Goal: Task Accomplishment & Management: Manage account settings

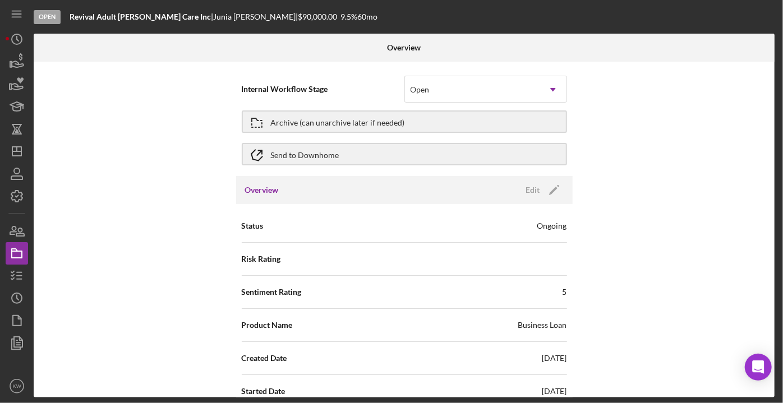
scroll to position [1196, 0]
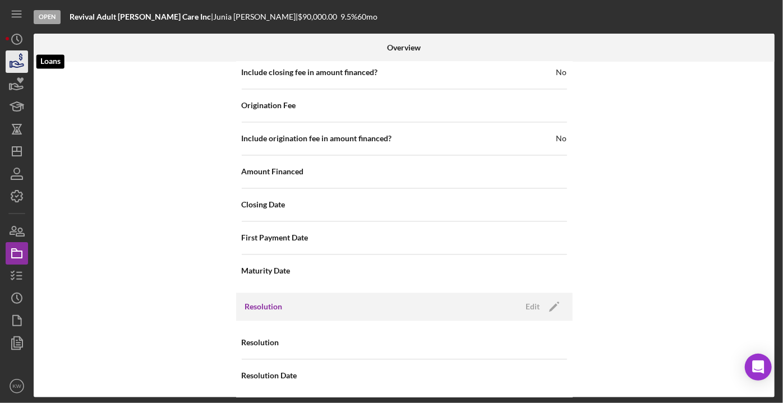
click at [9, 65] on icon "button" at bounding box center [17, 62] width 28 height 28
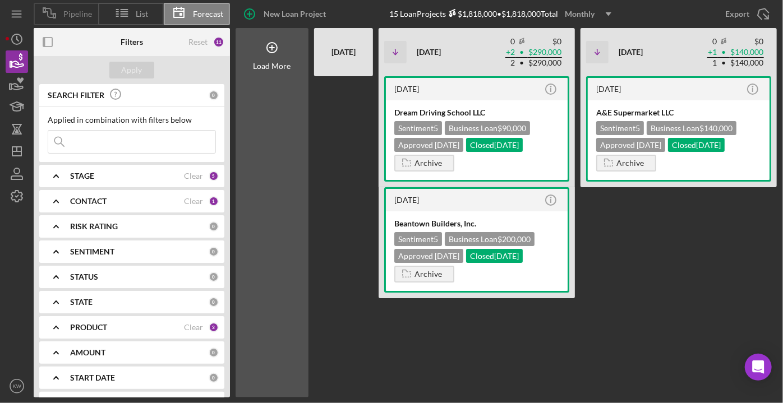
click at [83, 13] on span "Pipeline" at bounding box center [77, 14] width 29 height 9
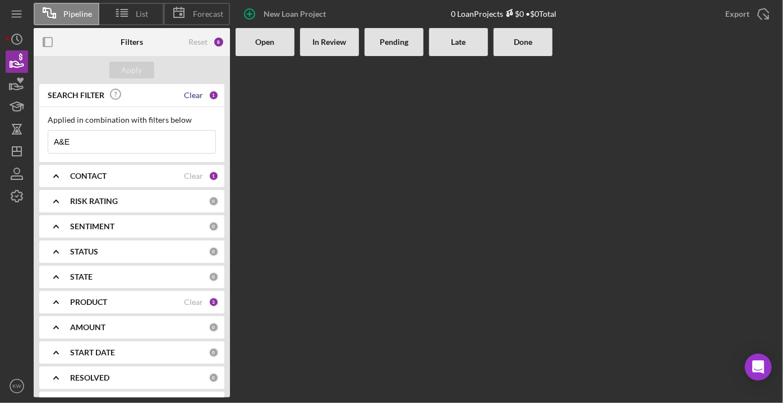
click at [193, 98] on div "Clear" at bounding box center [193, 95] width 19 height 9
drag, startPoint x: 202, startPoint y: 40, endPoint x: 149, endPoint y: 70, distance: 60.7
click at [178, 73] on div "Filters Reset 7 Apply SEARCH FILTER 0 Applied in combination with filters below…" at bounding box center [132, 213] width 196 height 370
click at [148, 70] on button "Apply" at bounding box center [131, 70] width 45 height 17
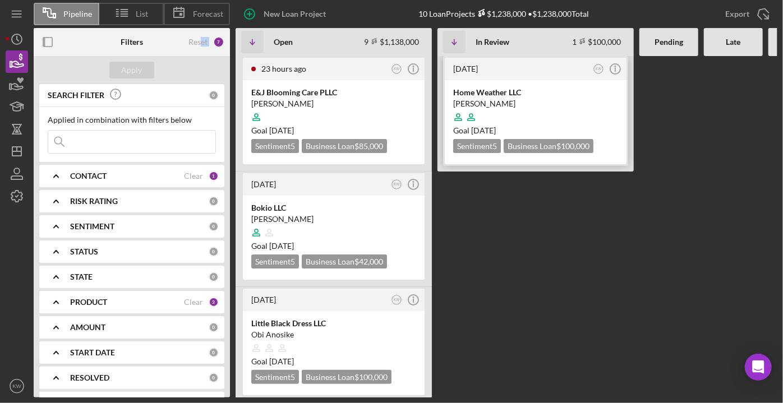
click at [506, 95] on div "Home Weather LLC" at bounding box center [535, 92] width 165 height 11
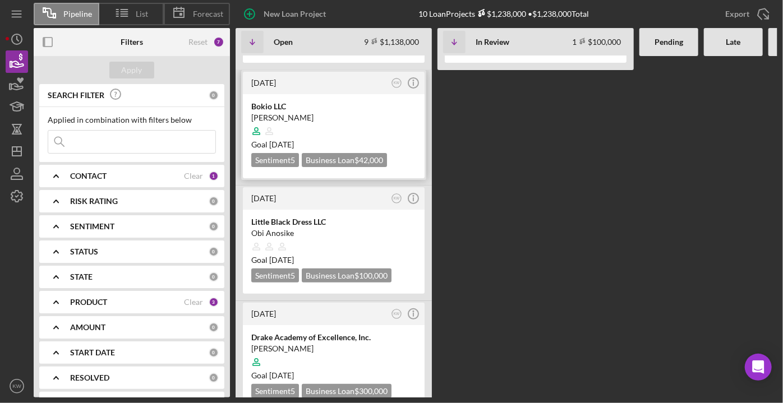
scroll to position [306, 0]
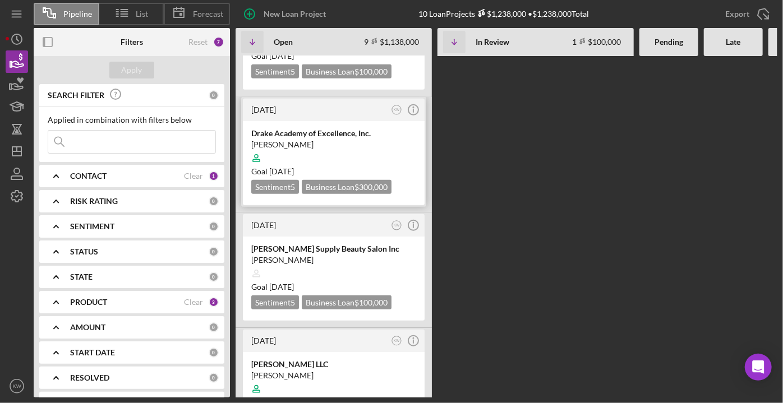
click at [345, 145] on div "[PERSON_NAME]" at bounding box center [333, 144] width 165 height 11
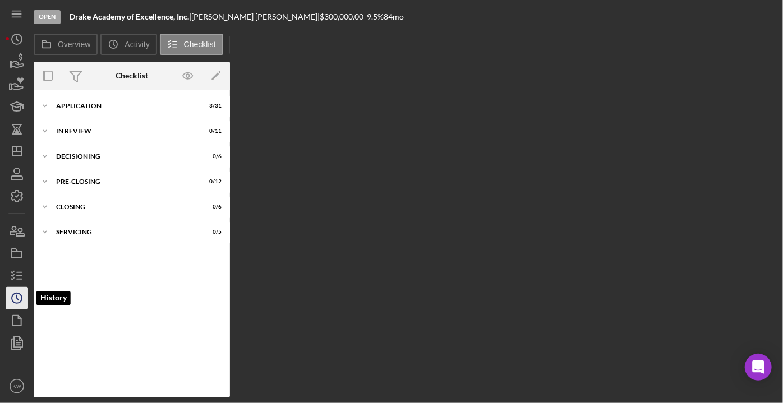
click at [15, 299] on icon "Icon/History" at bounding box center [17, 298] width 28 height 28
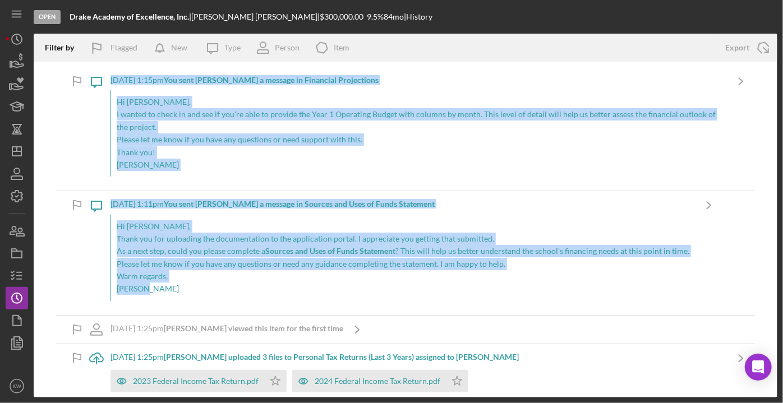
drag, startPoint x: 40, startPoint y: 78, endPoint x: 225, endPoint y: 284, distance: 277.2
click at [225, 284] on div "Icon/Message [DATE] 1:15pm You sent [PERSON_NAME] a message in Financial Projec…" at bounding box center [406, 230] width 744 height 336
copy div "Icon/Message [DATE] 1:15pm You sent [PERSON_NAME] a message in Financial Projec…"
click at [18, 61] on icon "button" at bounding box center [17, 62] width 28 height 28
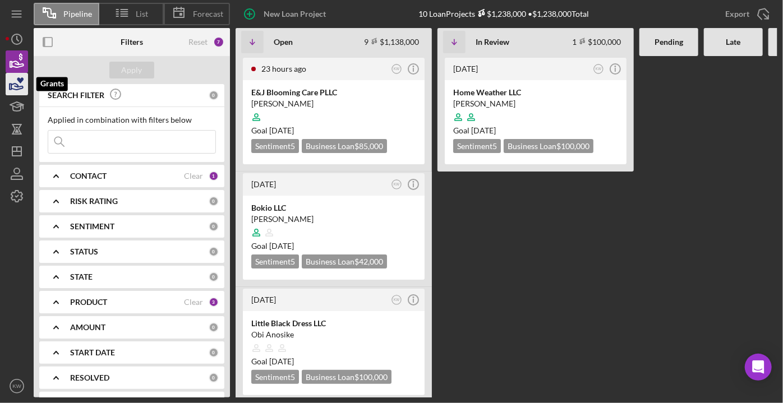
click at [10, 80] on icon "button" at bounding box center [17, 84] width 28 height 28
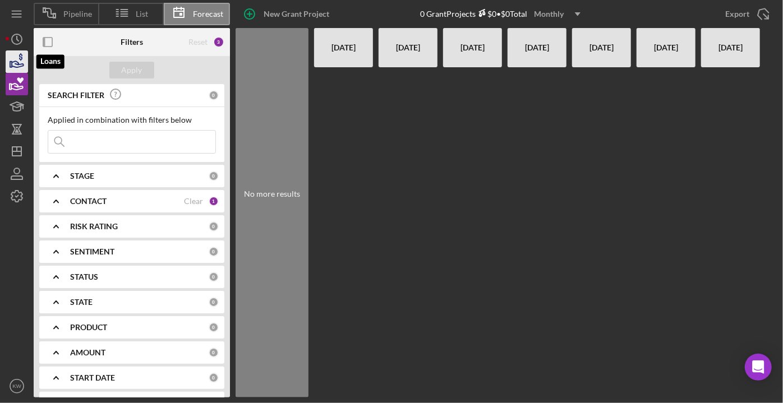
click at [9, 65] on icon "button" at bounding box center [17, 62] width 28 height 28
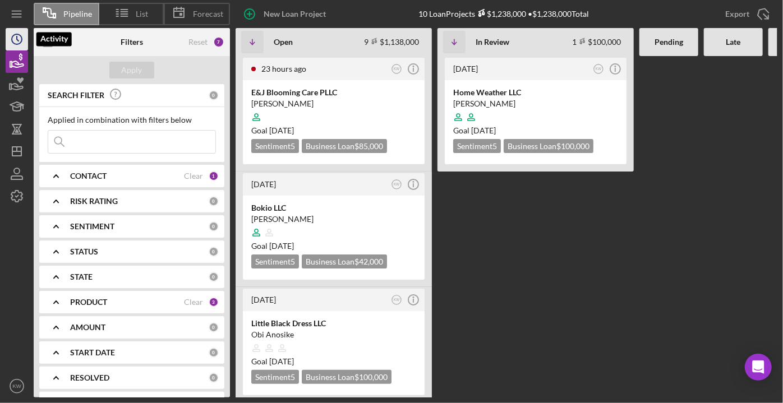
click at [12, 43] on icon "Icon/History" at bounding box center [17, 39] width 28 height 28
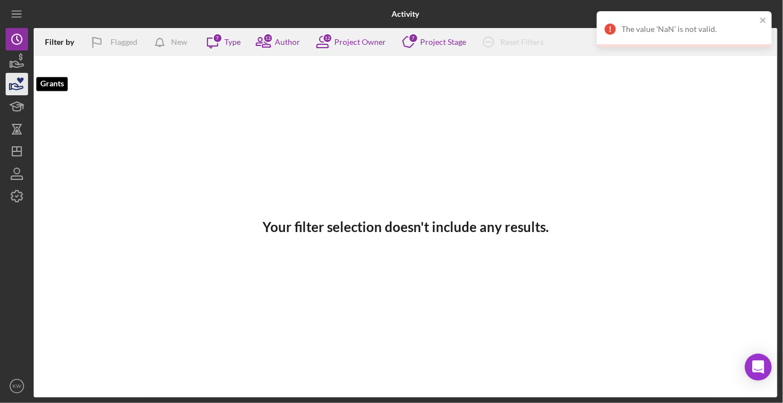
click at [16, 91] on icon "button" at bounding box center [17, 84] width 28 height 28
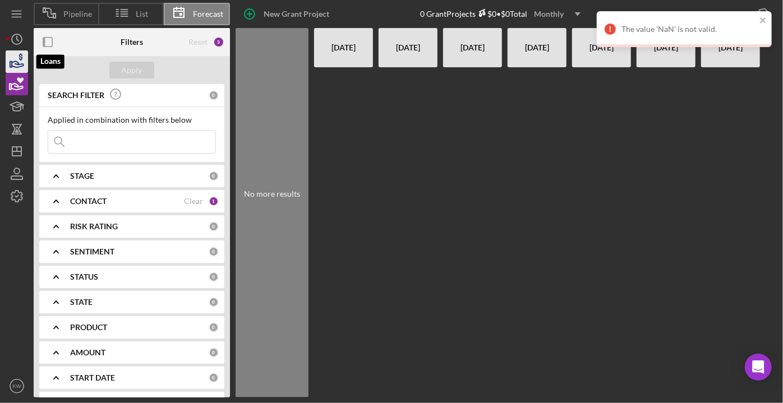
click at [15, 58] on icon "button" at bounding box center [17, 62] width 28 height 28
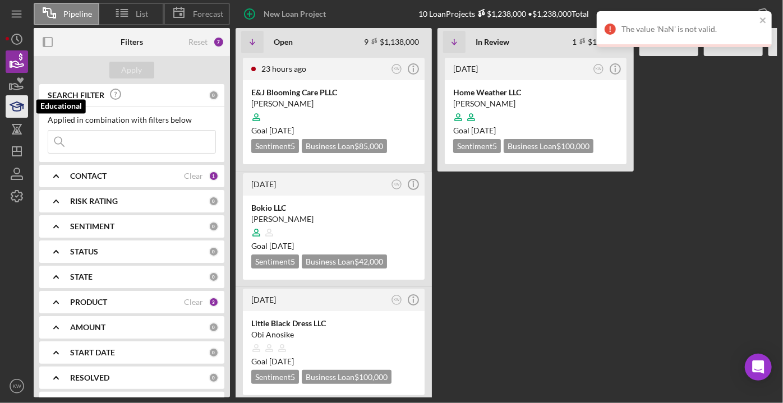
click at [10, 110] on icon "button" at bounding box center [17, 107] width 28 height 28
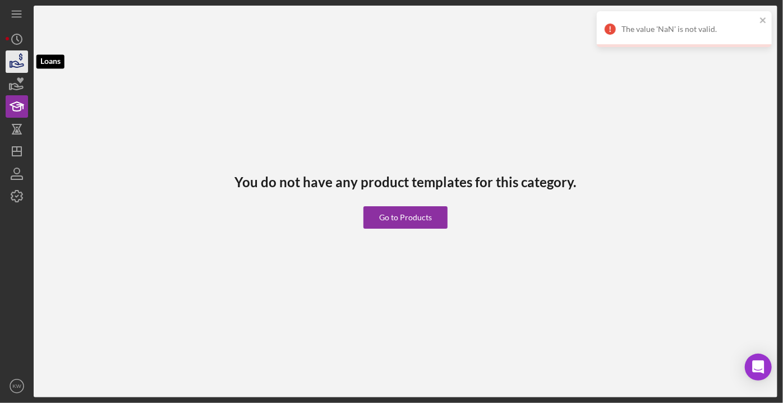
click at [6, 62] on icon "button" at bounding box center [17, 62] width 28 height 28
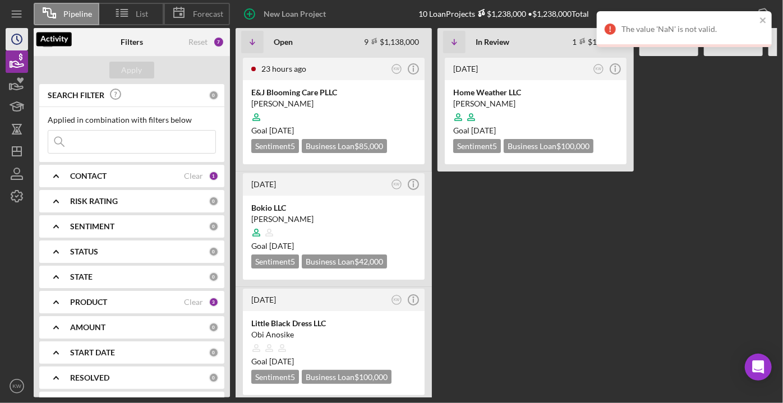
click at [17, 38] on polyline "button" at bounding box center [18, 38] width 2 height 4
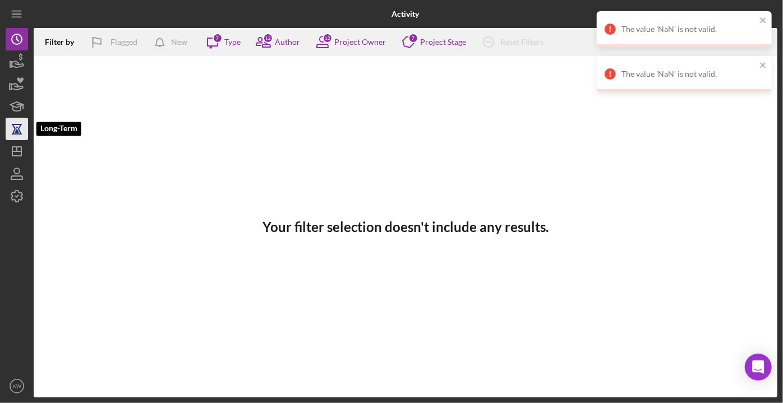
click at [10, 126] on icon "button" at bounding box center [17, 129] width 28 height 28
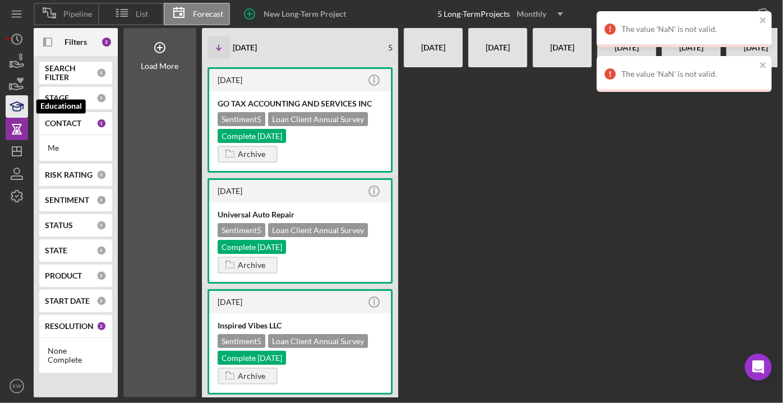
scroll to position [0, 13]
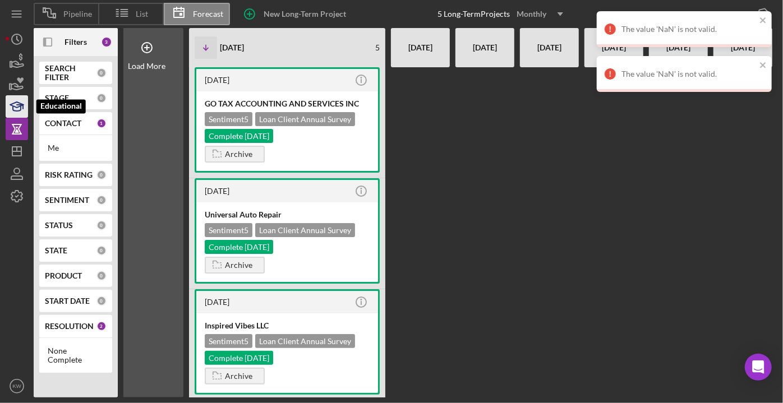
click at [8, 98] on icon "button" at bounding box center [17, 107] width 28 height 28
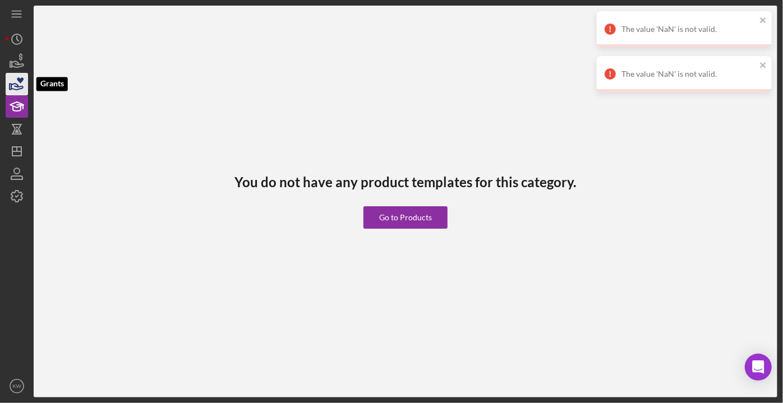
click at [6, 86] on icon "button" at bounding box center [17, 84] width 28 height 28
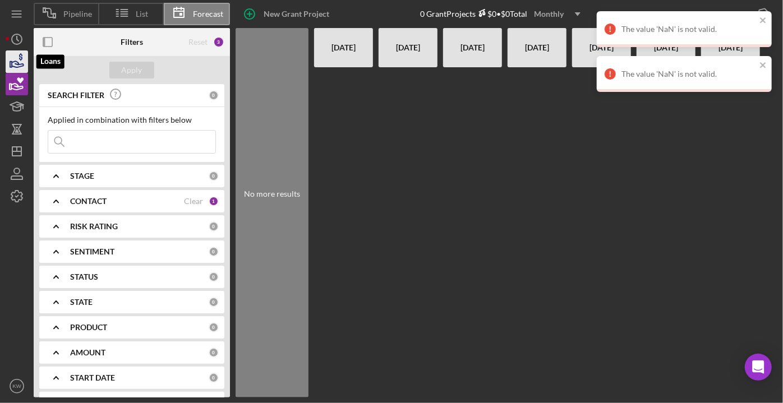
click at [16, 65] on icon "button" at bounding box center [17, 62] width 28 height 28
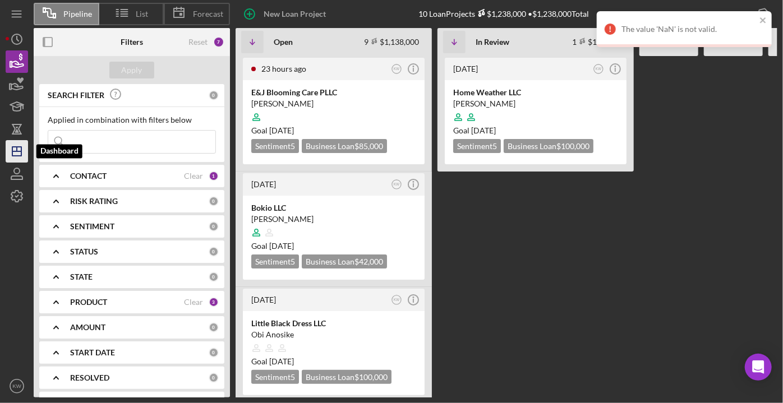
drag, startPoint x: 10, startPoint y: 155, endPoint x: 10, endPoint y: 145, distance: 10.1
click at [10, 154] on icon "Icon/Dashboard" at bounding box center [17, 151] width 28 height 28
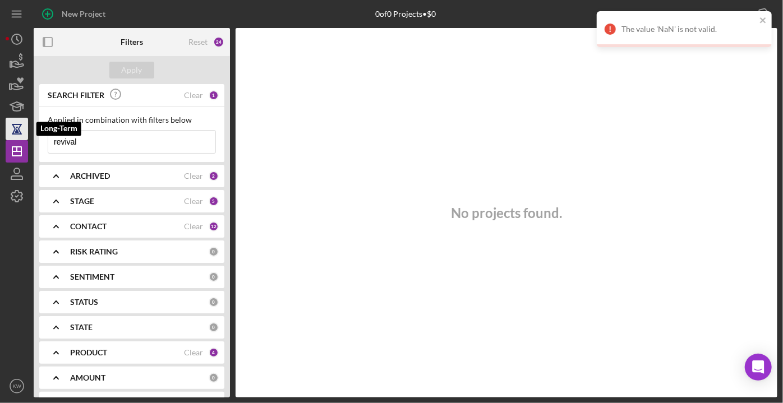
click at [13, 129] on div "New Project 0 of 0 Projects • $0 revival Export Icon/Export Filters Reset 24 Ap…" at bounding box center [392, 199] width 772 height 398
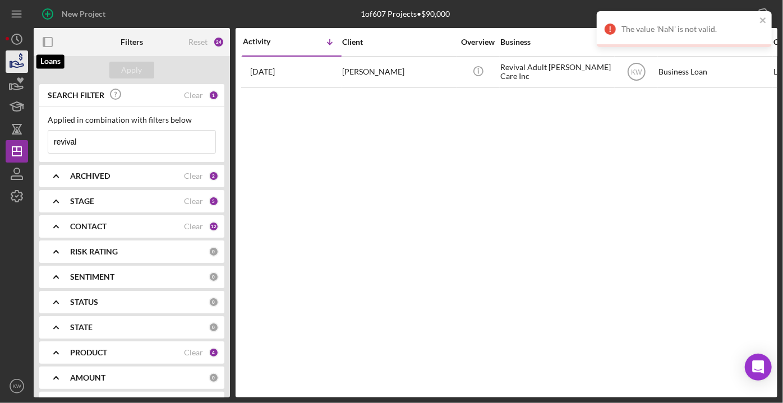
click at [19, 57] on icon "button" at bounding box center [17, 62] width 28 height 28
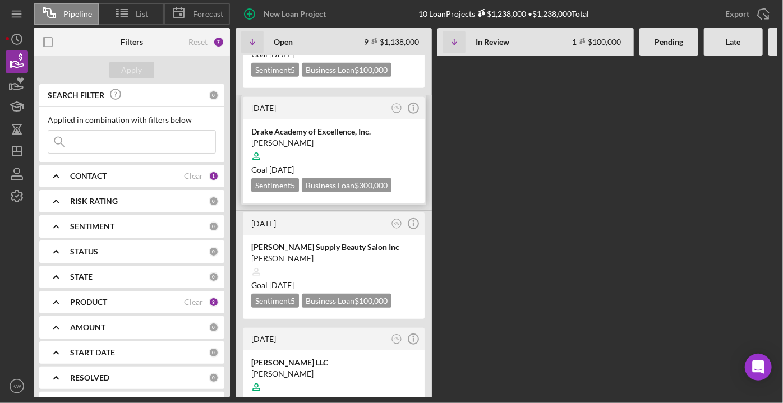
scroll to position [306, 0]
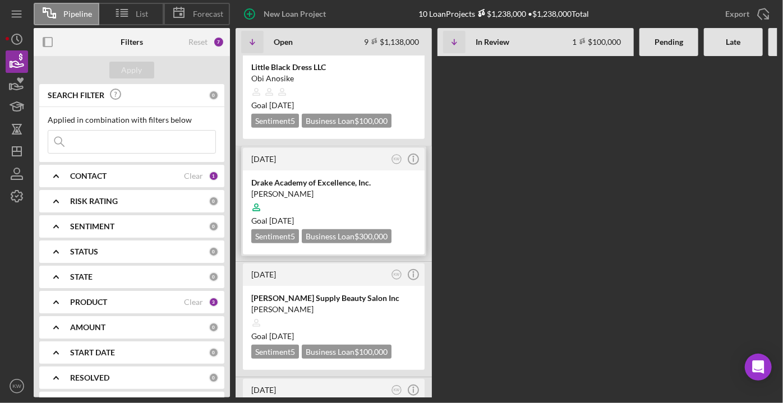
click at [320, 177] on div "Drake Academy of Excellence, Inc." at bounding box center [333, 182] width 165 height 11
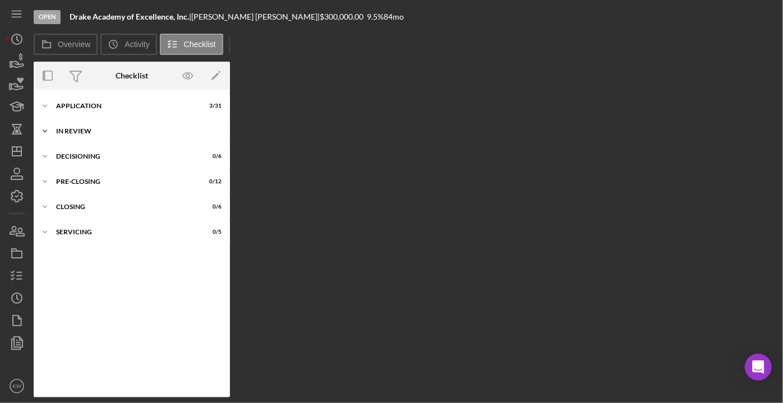
click at [68, 135] on div "Icon/Expander In Review 0 / 11" at bounding box center [132, 131] width 196 height 22
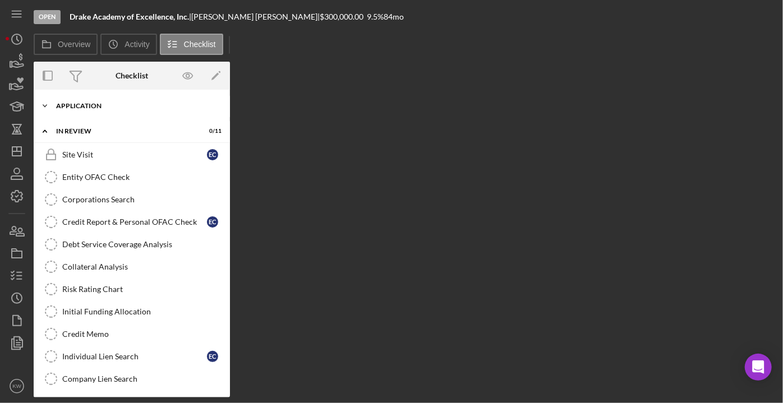
click at [76, 103] on div "Application" at bounding box center [136, 106] width 160 height 7
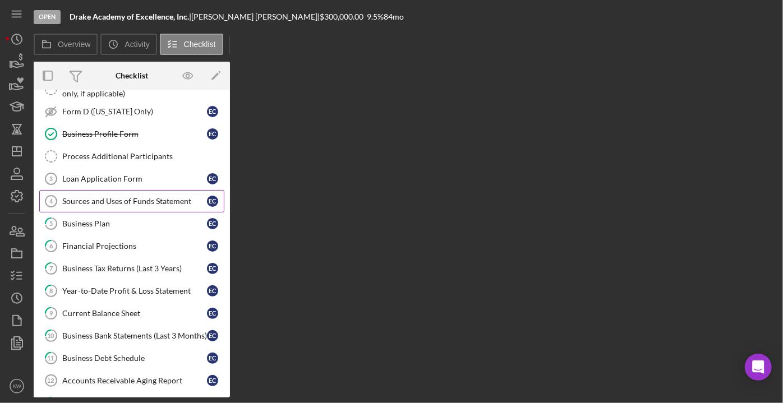
scroll to position [204, 0]
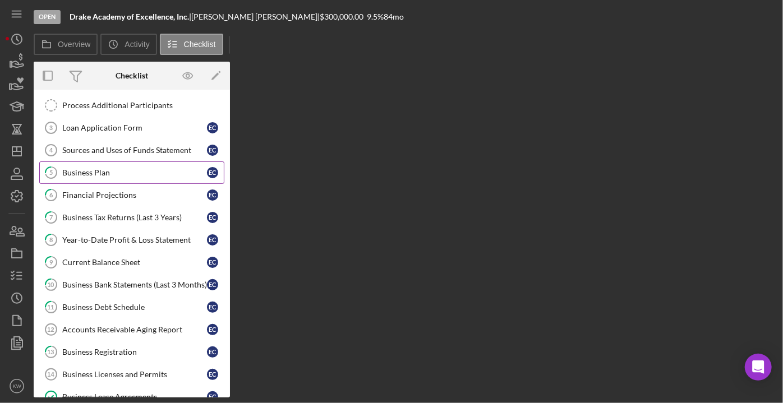
click at [101, 170] on div "Business Plan" at bounding box center [134, 172] width 145 height 9
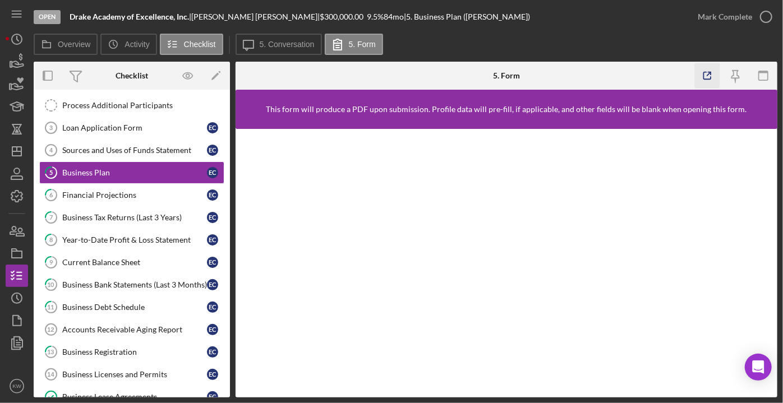
click at [707, 73] on icon "button" at bounding box center [707, 75] width 25 height 25
click at [154, 168] on div "Business Plan" at bounding box center [134, 172] width 145 height 9
click at [265, 34] on button "Icon/Message 5. Conversation" at bounding box center [279, 44] width 86 height 21
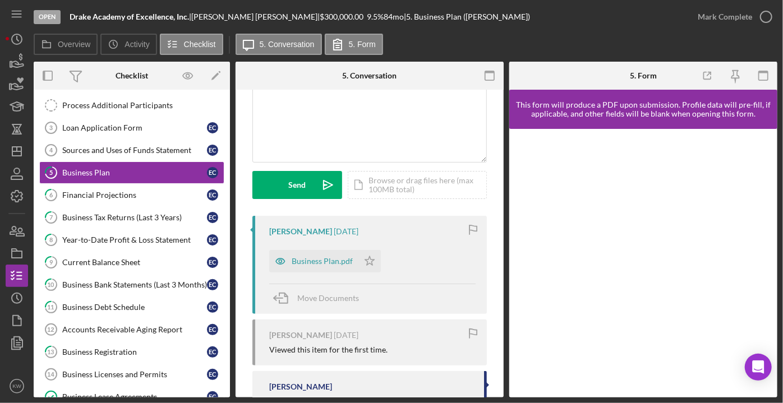
scroll to position [204, 0]
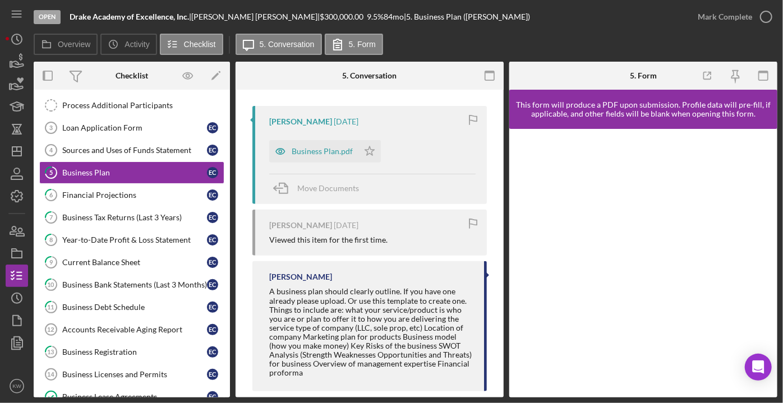
click at [329, 137] on div "Business Plan.pdf Icon/Star" at bounding box center [327, 149] width 117 height 28
click at [327, 149] on div "Business Plan.pdf" at bounding box center [322, 151] width 61 height 9
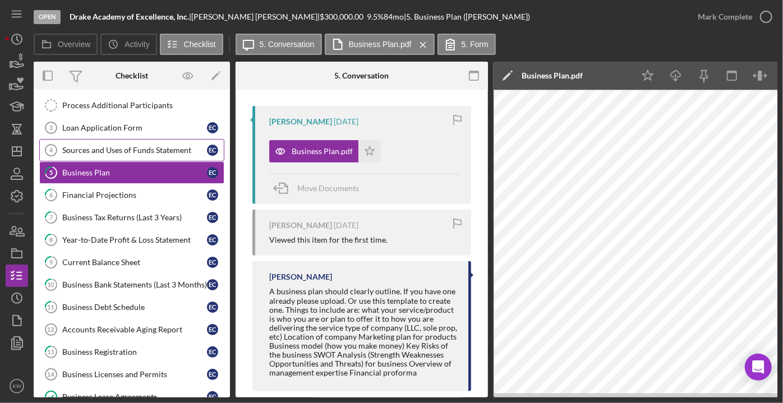
click at [106, 151] on link "Sources and Uses of Funds Statement 4 Sources and Uses of Funds Statement E C" at bounding box center [131, 150] width 185 height 22
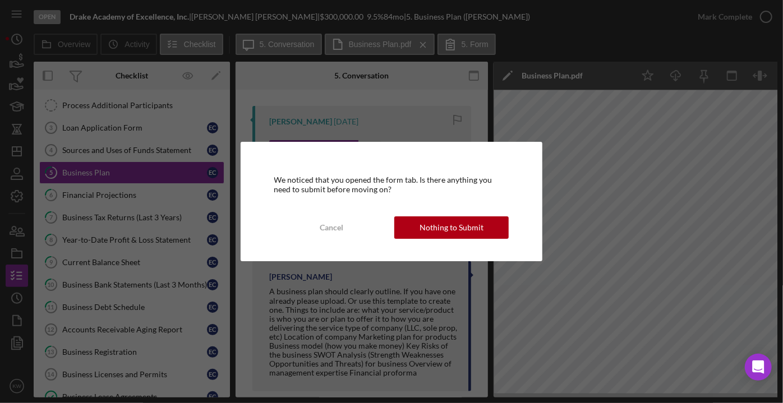
click at [98, 171] on div "We noticed that you opened the form tab. Is there anything you need to submit b…" at bounding box center [391, 201] width 783 height 403
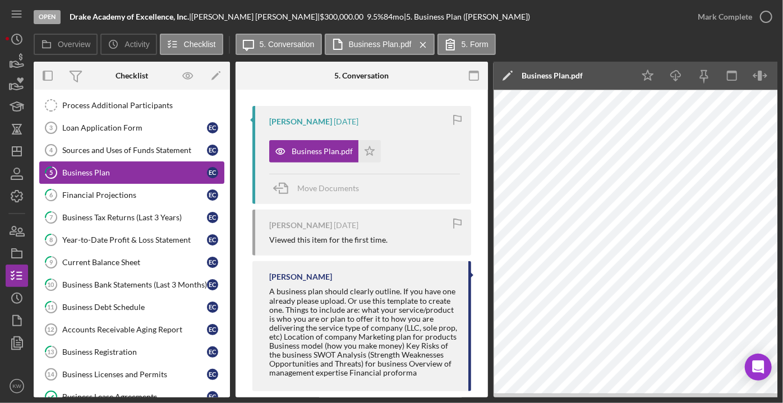
click at [66, 170] on div "Business Plan" at bounding box center [134, 172] width 145 height 9
click at [80, 191] on div "Financial Projections" at bounding box center [134, 195] width 145 height 9
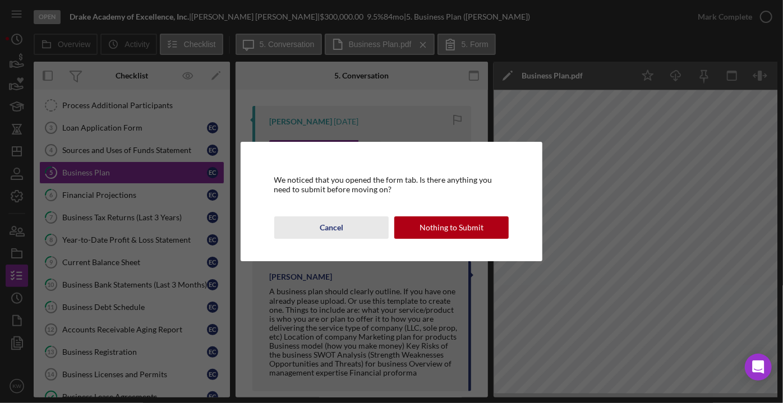
click at [338, 227] on div "Cancel" at bounding box center [332, 227] width 24 height 22
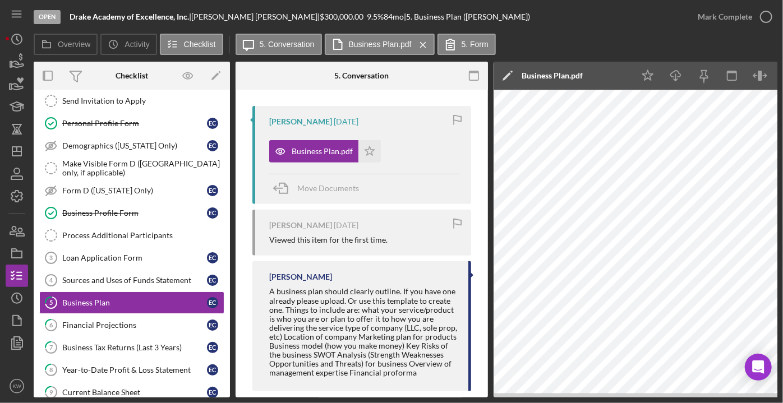
scroll to position [50, 0]
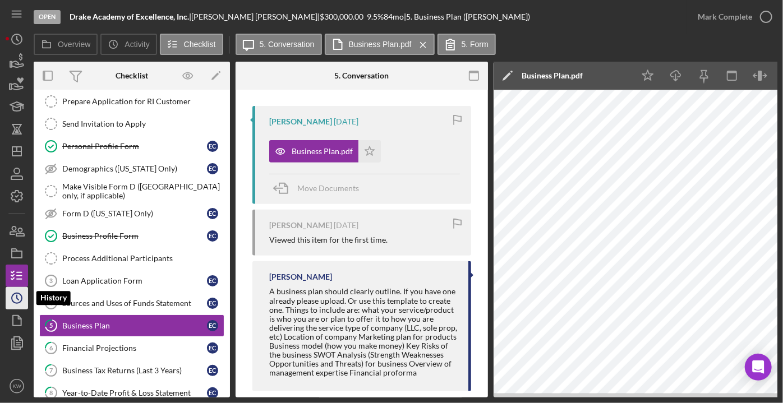
click at [13, 303] on icon "Icon/History" at bounding box center [17, 298] width 28 height 28
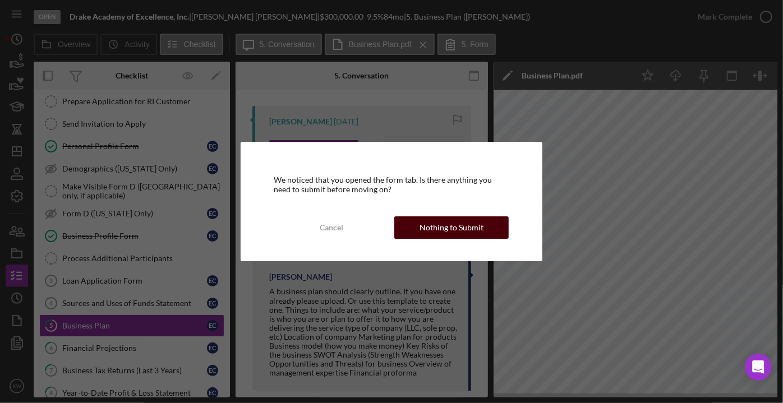
click at [475, 222] on div "Nothing to Submit" at bounding box center [451, 227] width 64 height 22
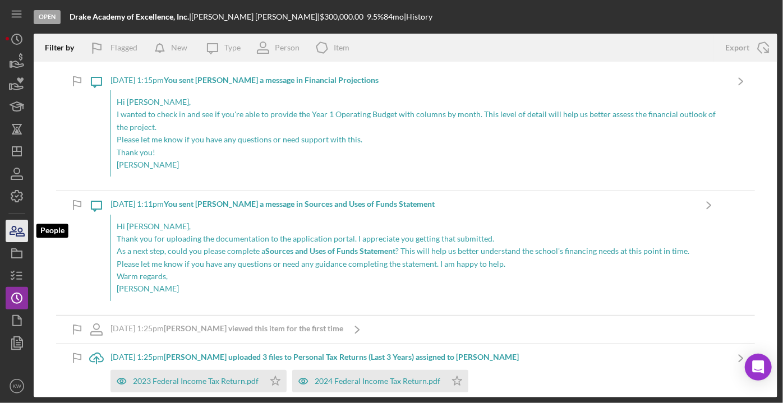
click at [21, 227] on icon "button" at bounding box center [17, 231] width 28 height 28
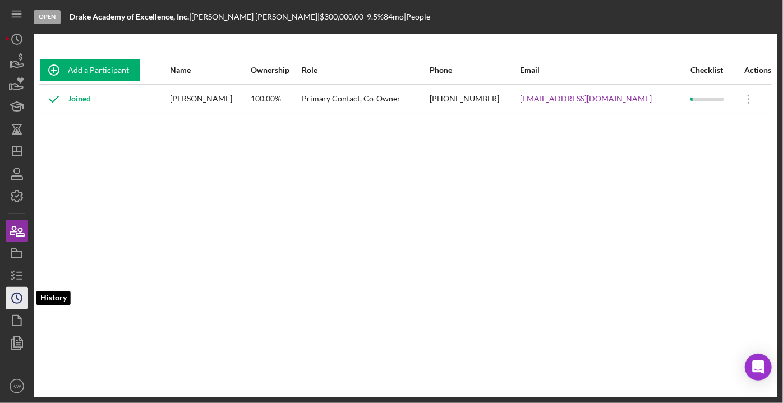
click at [22, 306] on icon "Icon/History" at bounding box center [17, 298] width 28 height 28
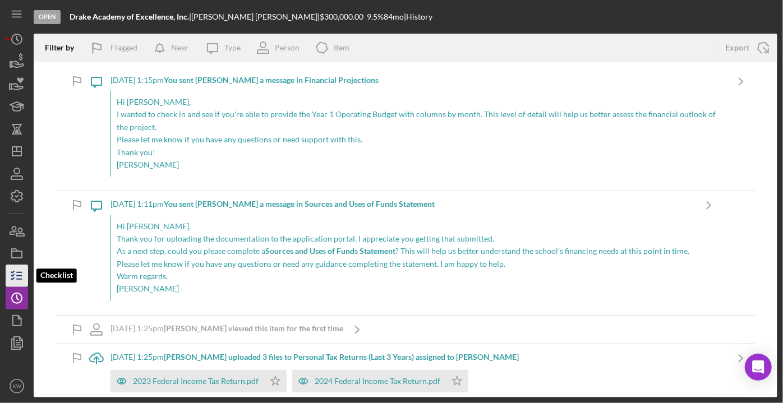
click at [15, 273] on icon "button" at bounding box center [17, 276] width 28 height 28
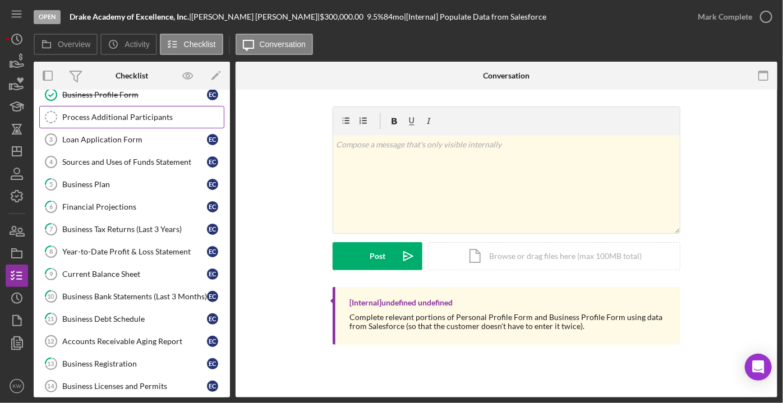
scroll to position [153, 0]
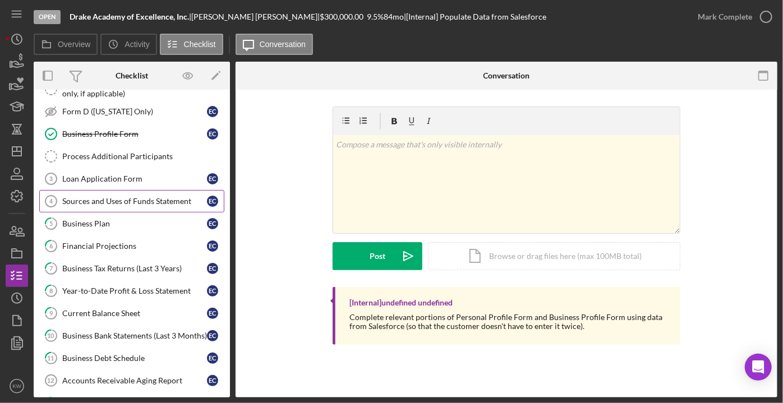
click at [102, 197] on div "Sources and Uses of Funds Statement" at bounding box center [134, 201] width 145 height 9
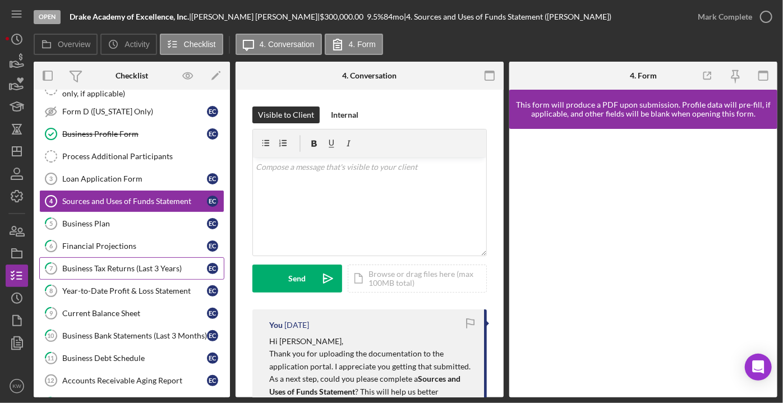
click at [119, 257] on link "7 Business Tax Returns (Last 3 Years) E C" at bounding box center [131, 268] width 185 height 22
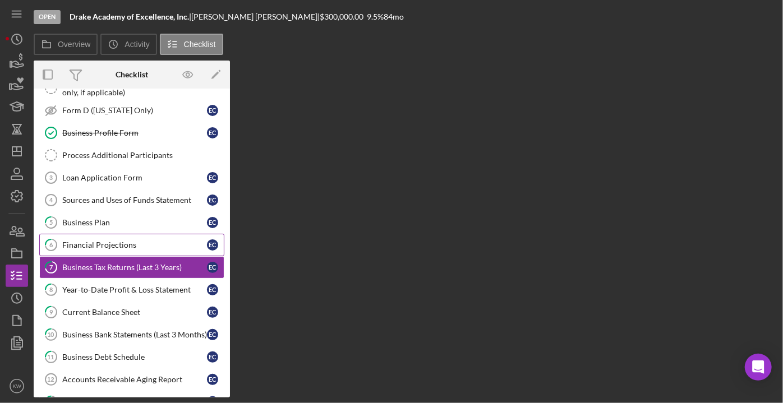
click at [119, 244] on div "Financial Projections" at bounding box center [134, 245] width 145 height 9
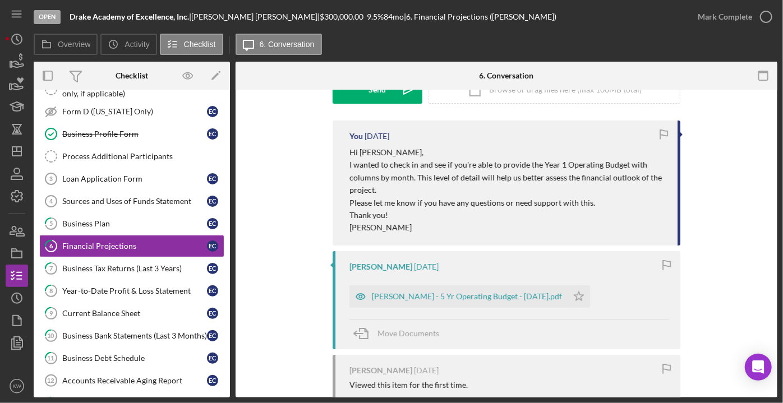
scroll to position [204, 0]
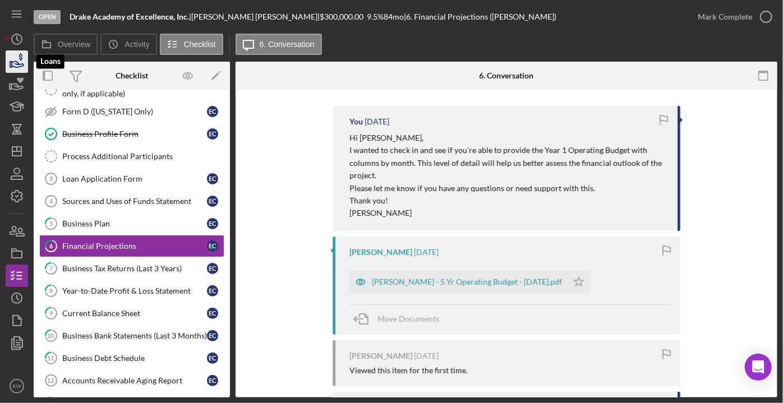
click at [12, 63] on polygon "button" at bounding box center [11, 65] width 2 height 6
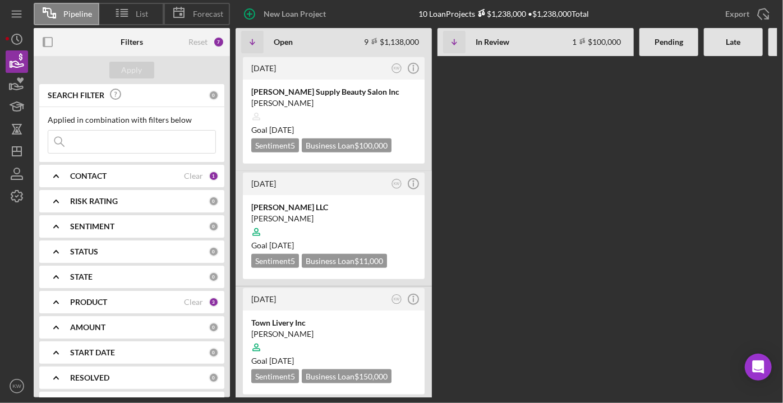
scroll to position [561, 0]
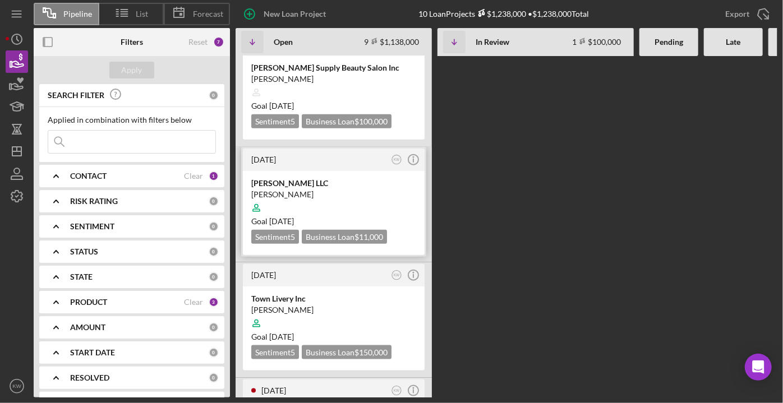
click at [376, 189] on div "[PERSON_NAME]" at bounding box center [333, 194] width 165 height 11
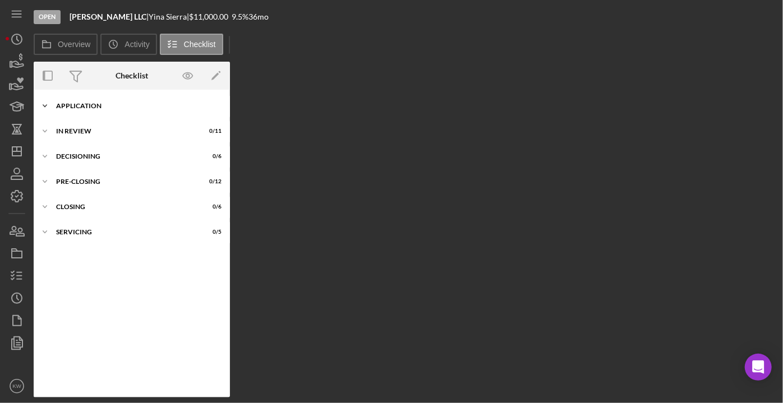
click at [45, 109] on icon "Icon/Expander" at bounding box center [45, 106] width 22 height 22
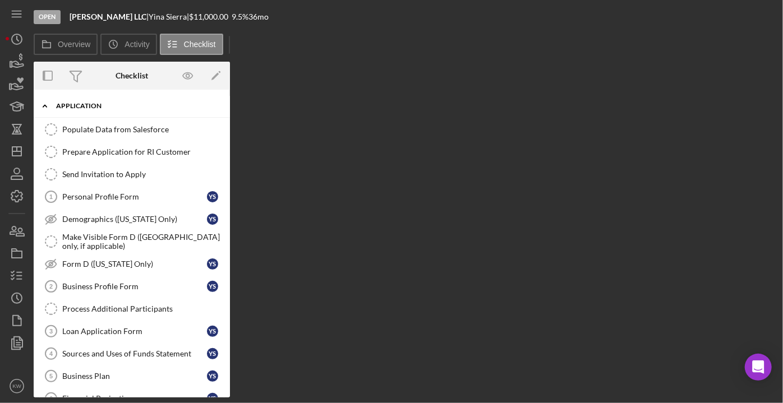
click at [47, 111] on icon "Icon/Expander" at bounding box center [45, 106] width 22 height 22
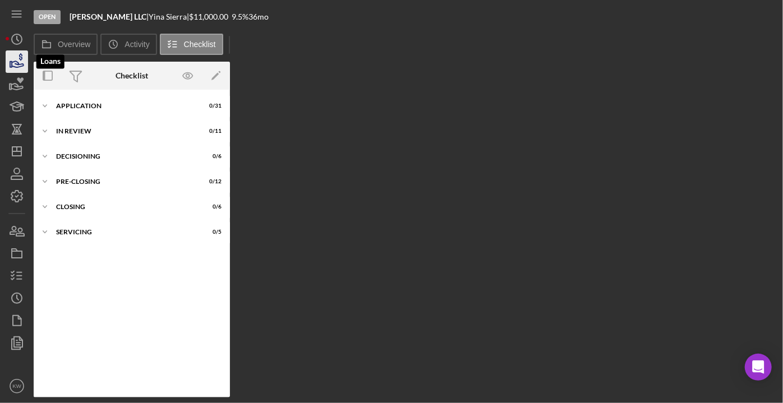
click at [17, 65] on icon "button" at bounding box center [17, 62] width 28 height 28
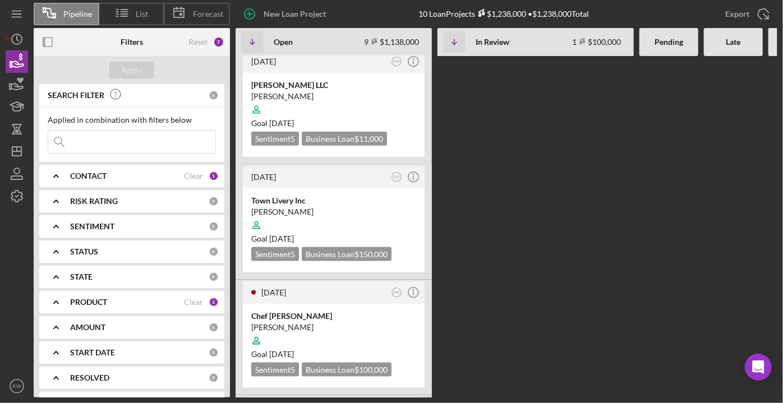
scroll to position [704, 0]
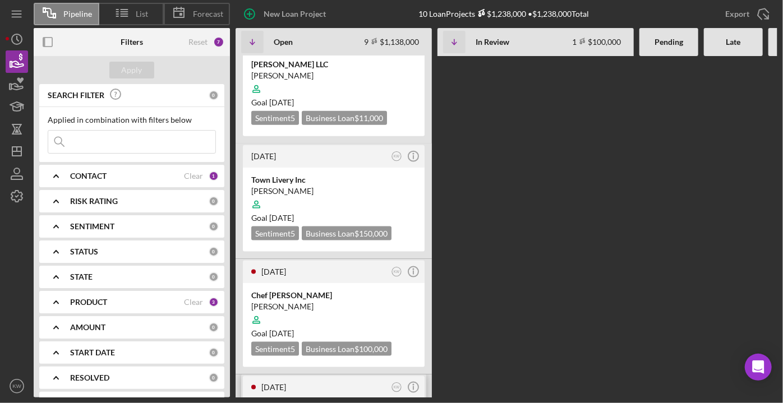
click at [327, 403] on div "Pig & Pork Inc." at bounding box center [333, 410] width 165 height 11
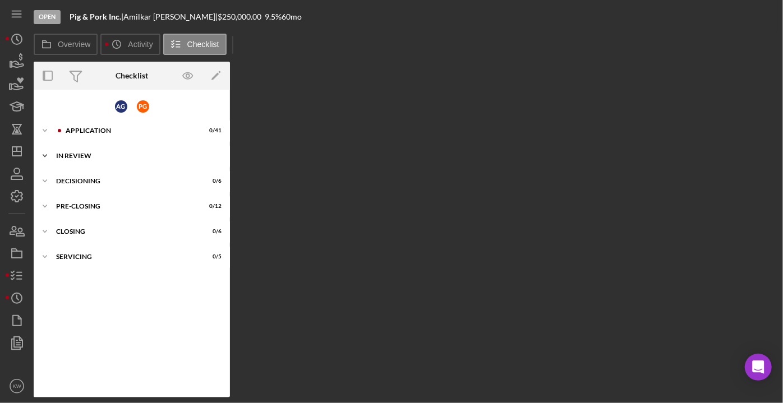
click at [64, 151] on div "Icon/Expander In Review 0 / 13" at bounding box center [132, 156] width 196 height 22
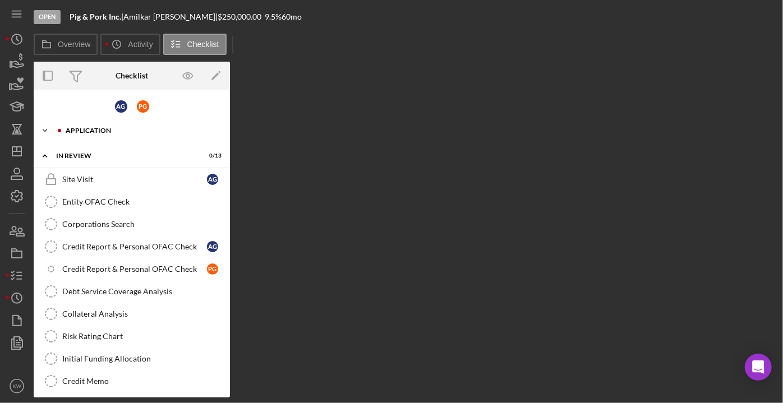
click at [70, 134] on div "Icon/Expander Application 0 / 41" at bounding box center [132, 130] width 196 height 22
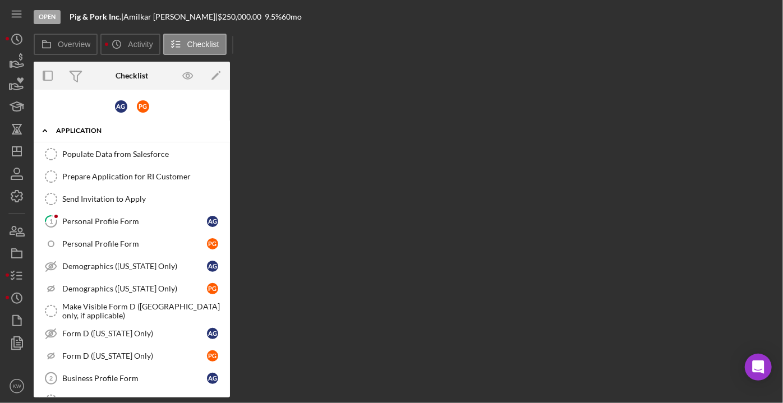
click at [70, 133] on div "Application" at bounding box center [136, 130] width 160 height 7
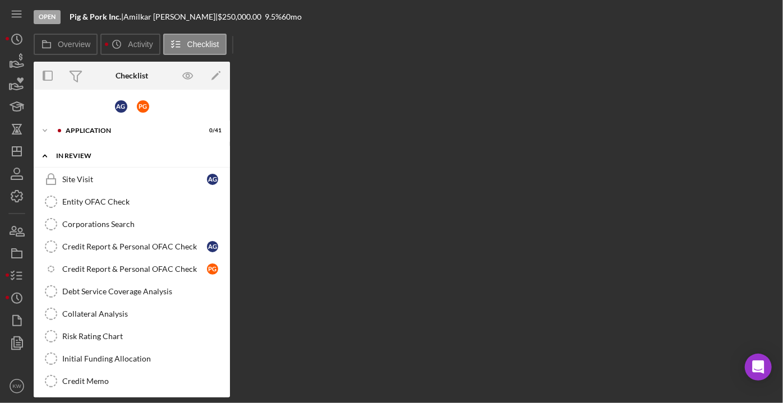
click at [70, 156] on div "In Review" at bounding box center [136, 156] width 160 height 7
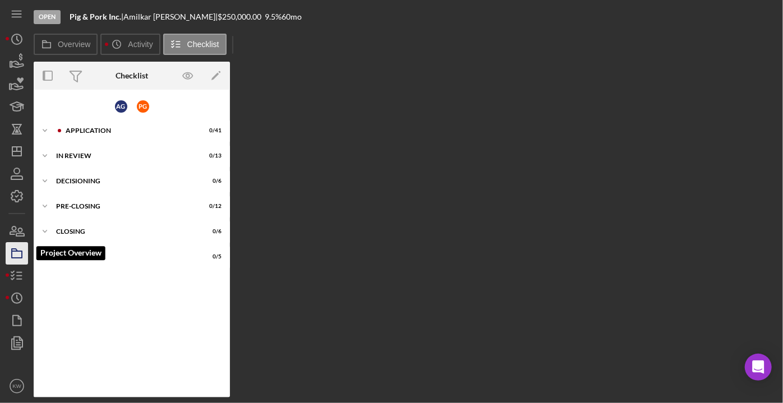
click at [17, 257] on rect "button" at bounding box center [17, 254] width 10 height 7
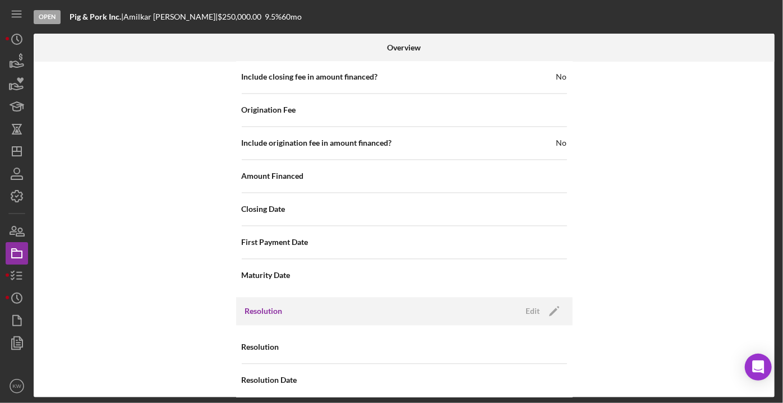
scroll to position [1196, 0]
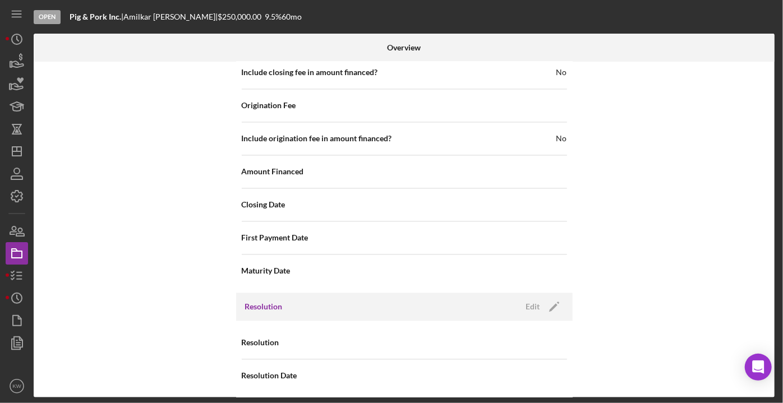
click at [562, 306] on div "Resolution Edit Icon/Edit" at bounding box center [404, 307] width 336 height 28
click at [557, 303] on icon "Icon/Edit" at bounding box center [554, 307] width 28 height 28
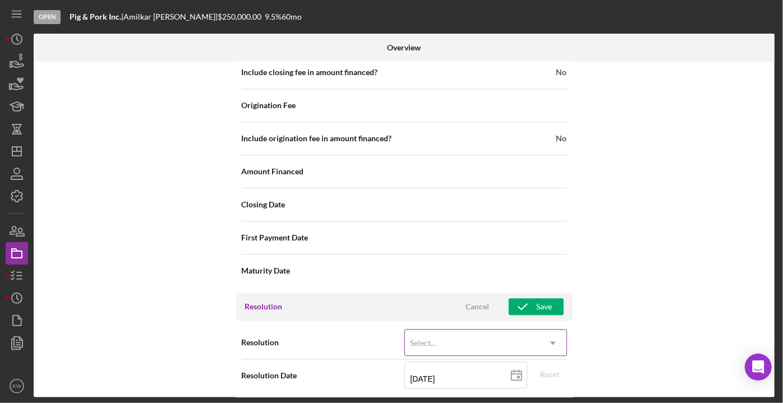
click at [475, 334] on div "Select..." at bounding box center [472, 343] width 135 height 26
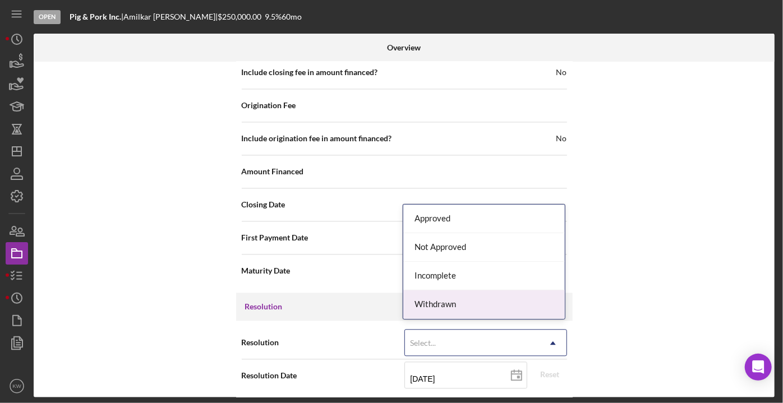
click at [458, 303] on div "Withdrawn" at bounding box center [483, 304] width 161 height 29
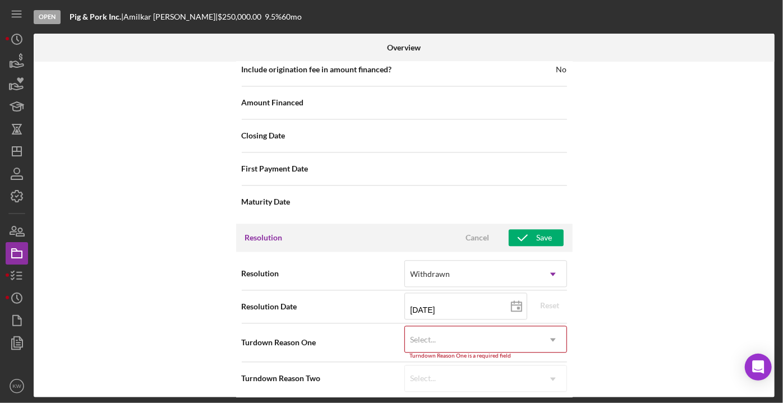
scroll to position [1268, 0]
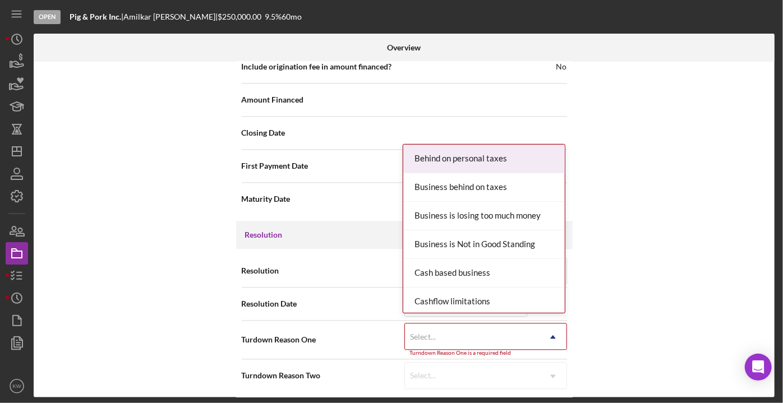
click at [483, 337] on div "Select..." at bounding box center [472, 337] width 135 height 26
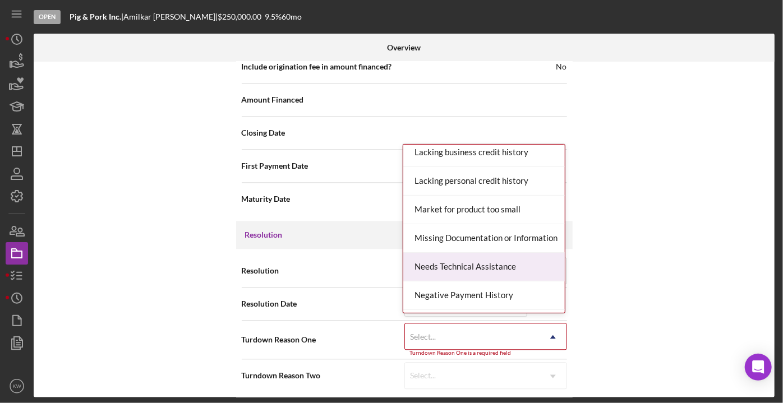
scroll to position [561, 0]
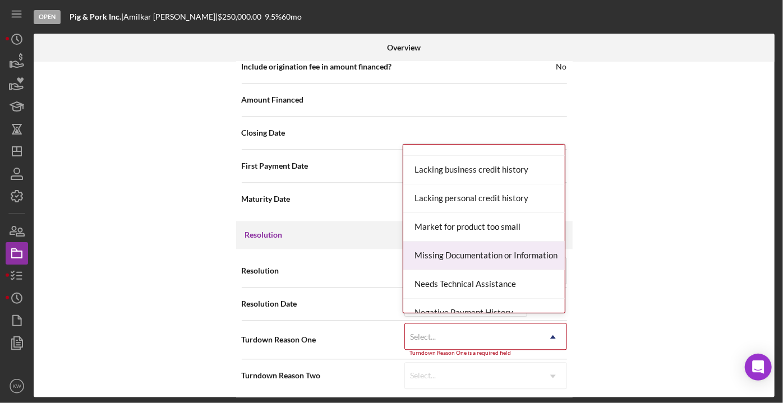
click at [469, 254] on div "Missing Documentation or Information" at bounding box center [483, 256] width 161 height 29
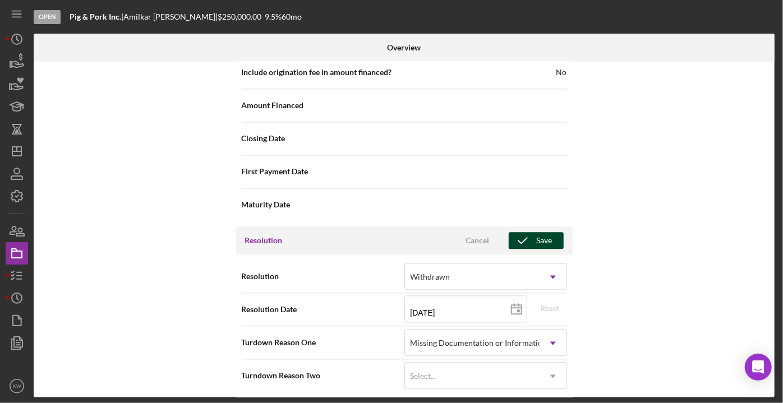
click at [533, 239] on icon "button" at bounding box center [523, 241] width 28 height 28
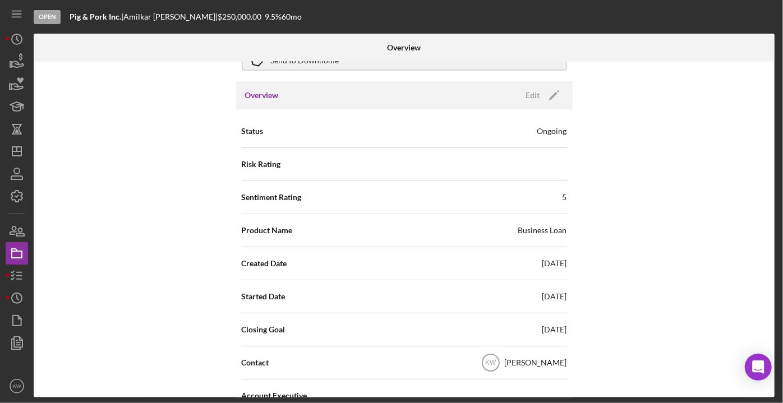
scroll to position [0, 0]
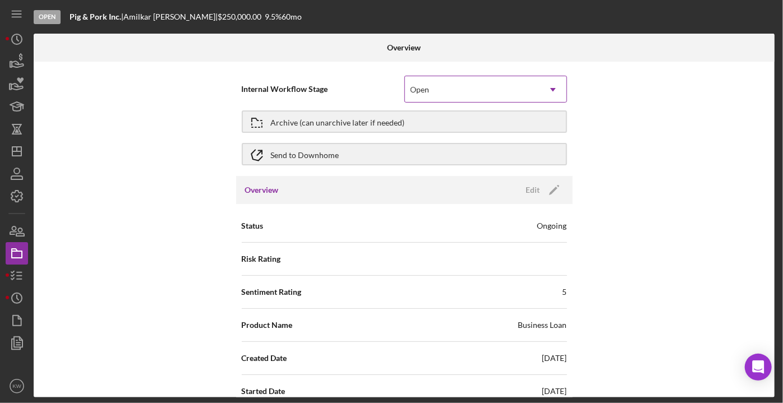
click at [555, 82] on icon "Icon/Dropdown Arrow" at bounding box center [552, 89] width 27 height 27
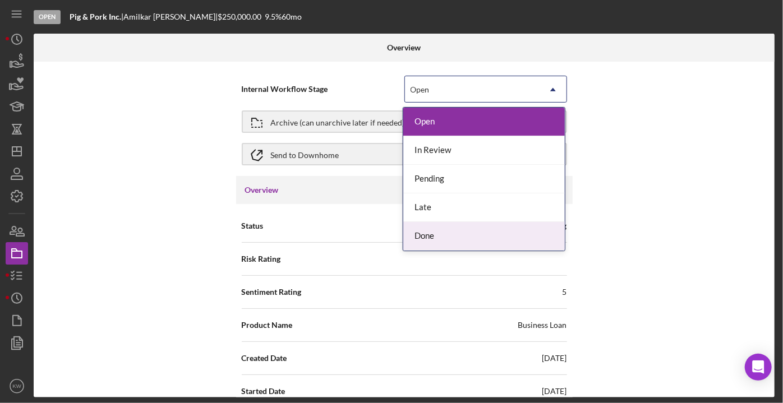
click at [459, 232] on div "Done" at bounding box center [483, 236] width 161 height 29
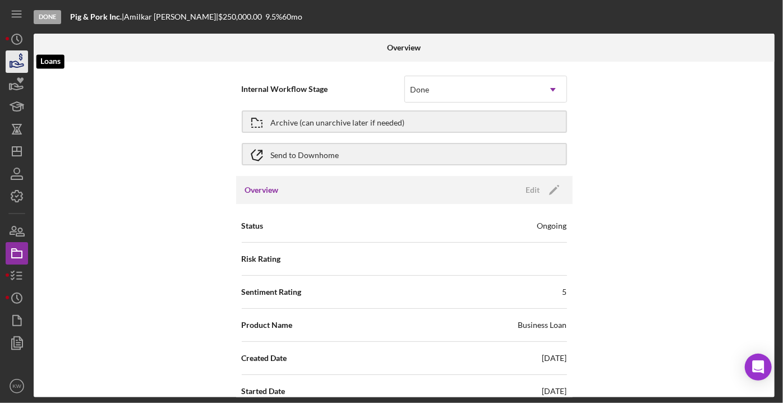
click at [10, 59] on icon "button" at bounding box center [17, 62] width 28 height 28
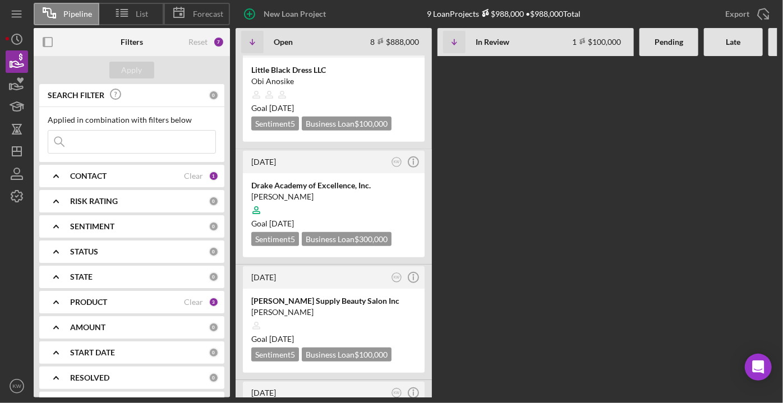
scroll to position [589, 0]
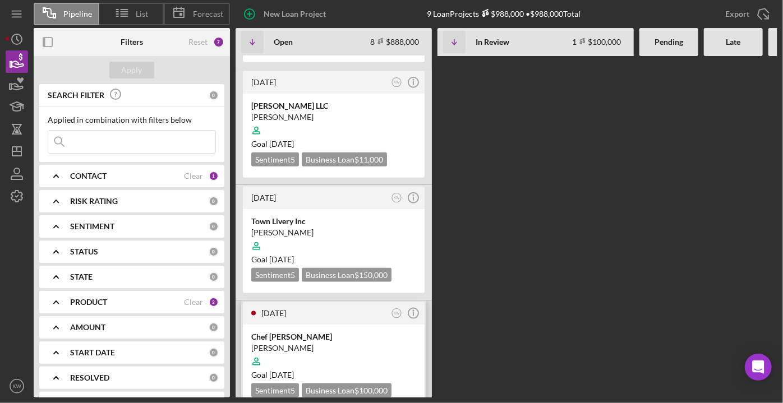
click at [299, 351] on div at bounding box center [333, 361] width 165 height 21
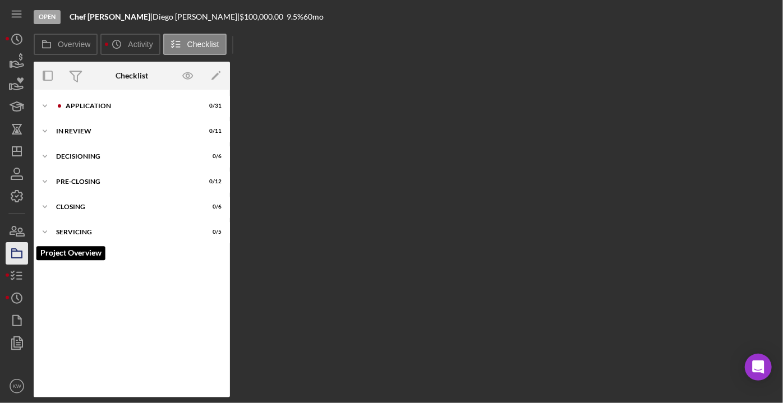
click at [18, 254] on icon "button" at bounding box center [17, 253] width 28 height 28
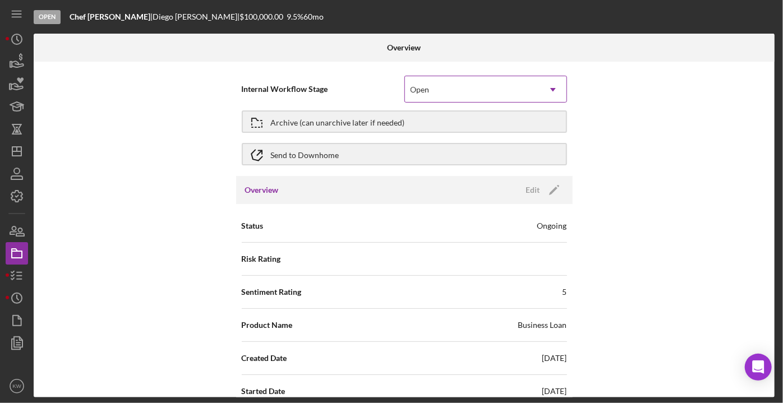
click at [469, 90] on div "Open" at bounding box center [472, 90] width 135 height 26
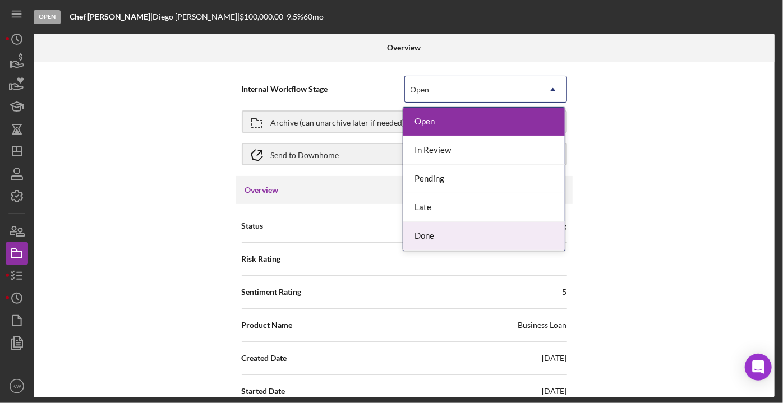
click at [458, 230] on div "Done" at bounding box center [483, 236] width 161 height 29
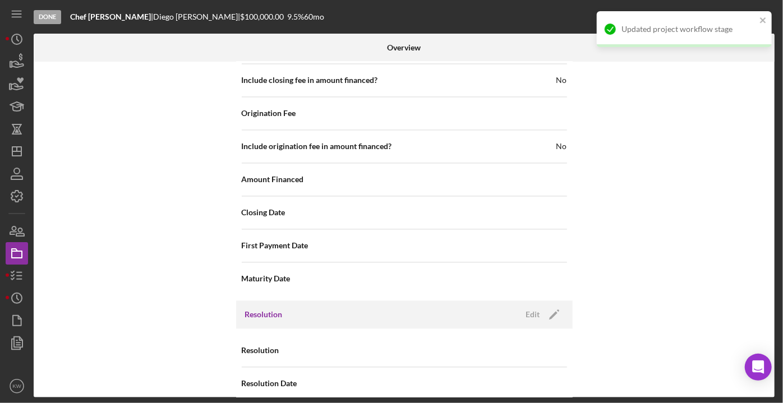
scroll to position [1196, 0]
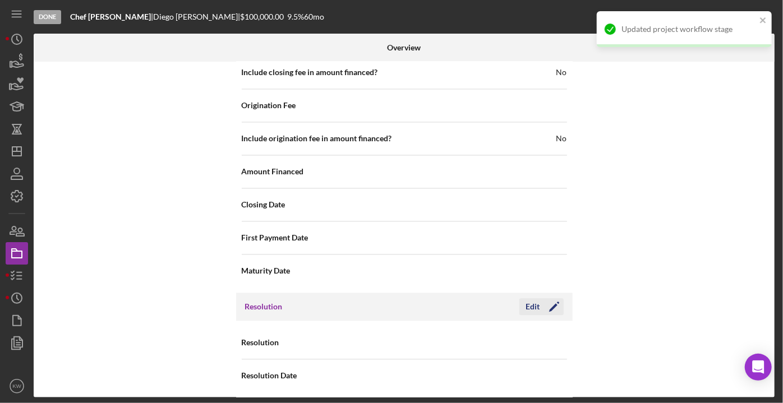
click at [549, 296] on icon "Icon/Edit" at bounding box center [554, 307] width 28 height 28
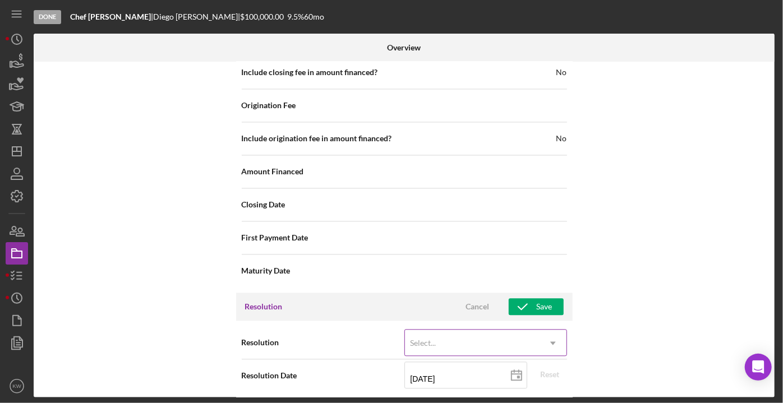
click at [497, 331] on div "Select..." at bounding box center [472, 343] width 135 height 26
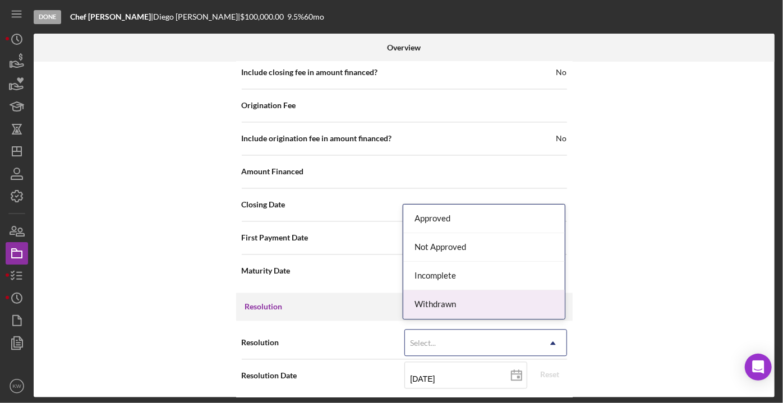
click at [477, 311] on div "Withdrawn" at bounding box center [483, 304] width 161 height 29
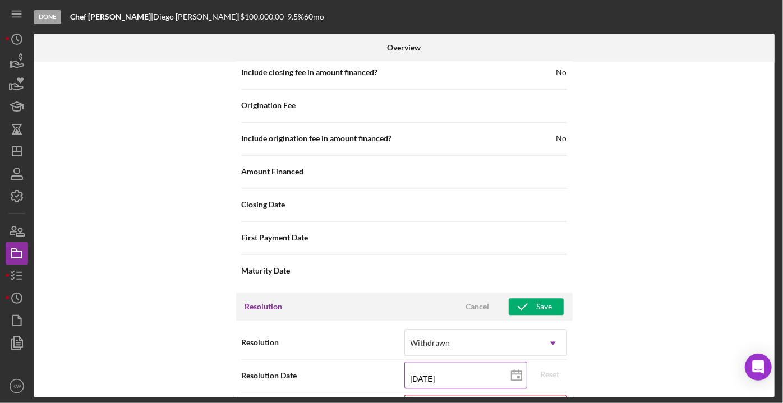
click at [455, 366] on input "[DATE]" at bounding box center [465, 375] width 123 height 27
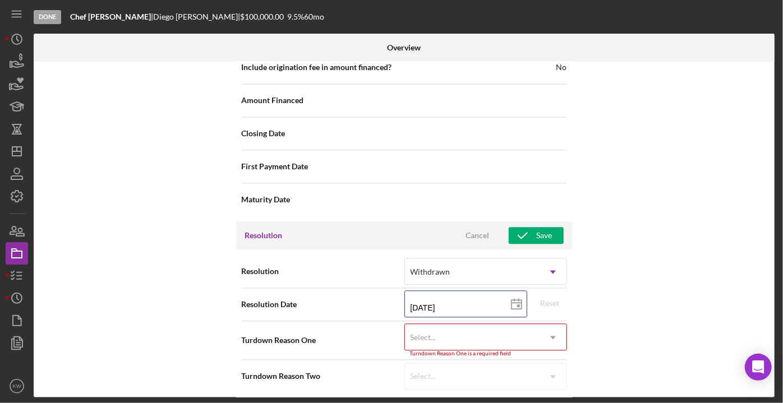
scroll to position [1268, 0]
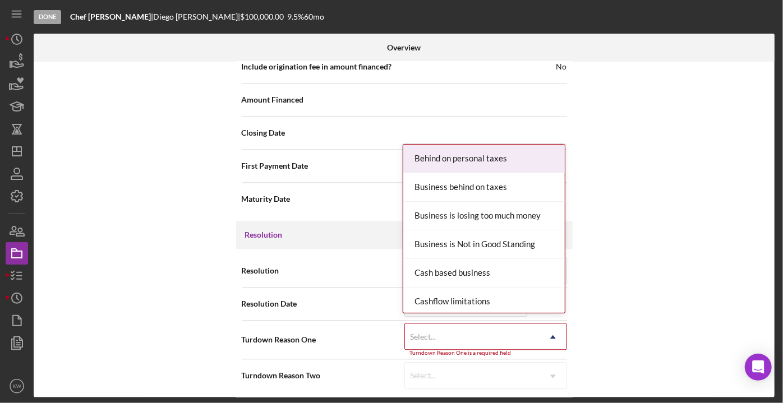
click at [514, 338] on div "Select..." at bounding box center [472, 337] width 135 height 26
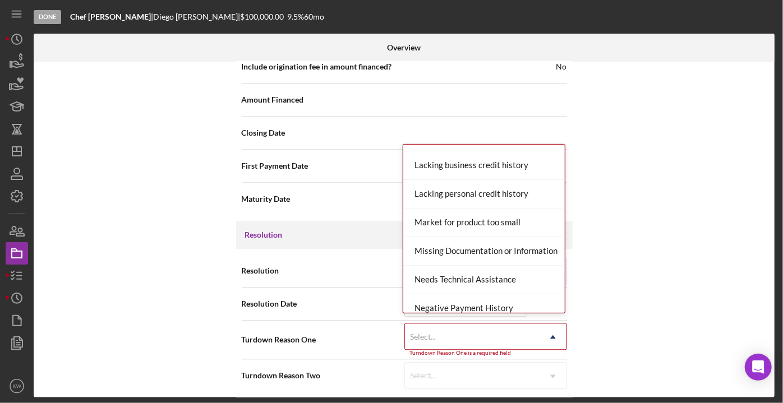
scroll to position [561, 0]
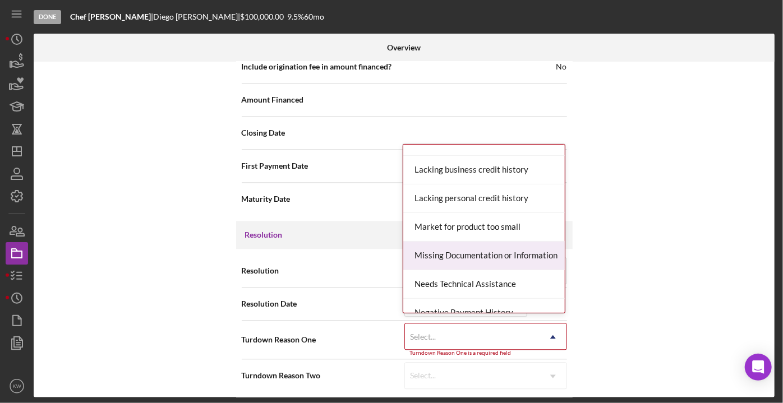
click at [468, 245] on div "Missing Documentation or Information" at bounding box center [483, 256] width 161 height 29
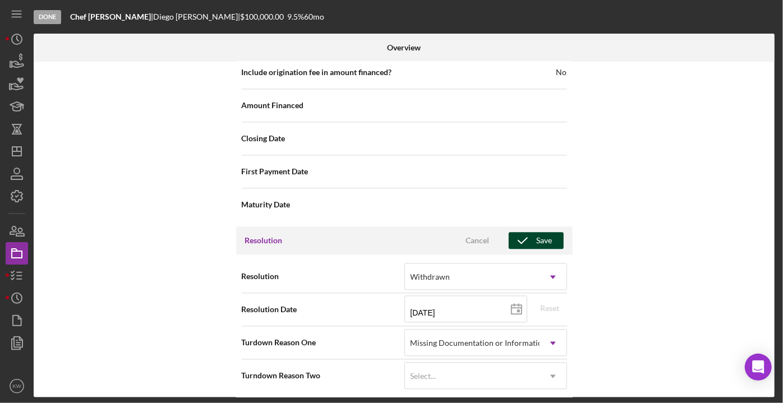
click at [546, 236] on div "Save" at bounding box center [545, 240] width 16 height 17
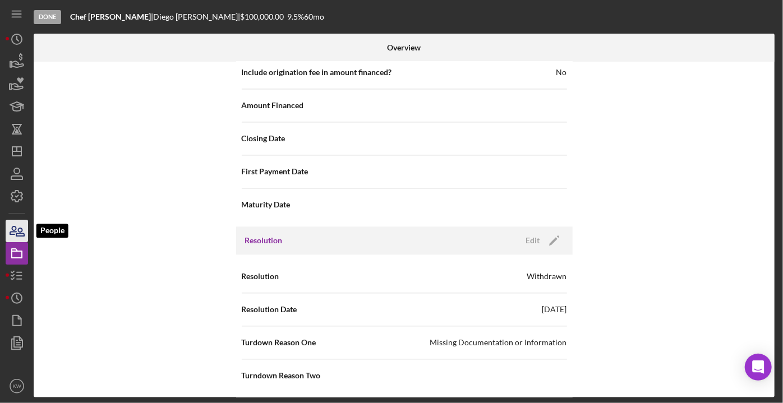
click at [19, 235] on icon "button" at bounding box center [17, 231] width 28 height 28
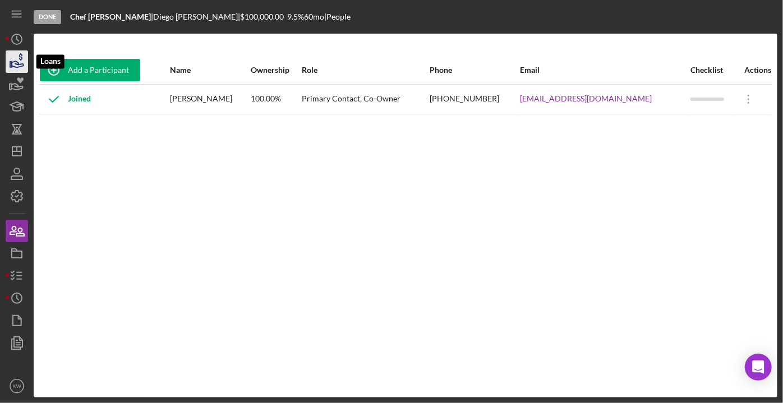
click at [22, 69] on icon "button" at bounding box center [17, 62] width 28 height 28
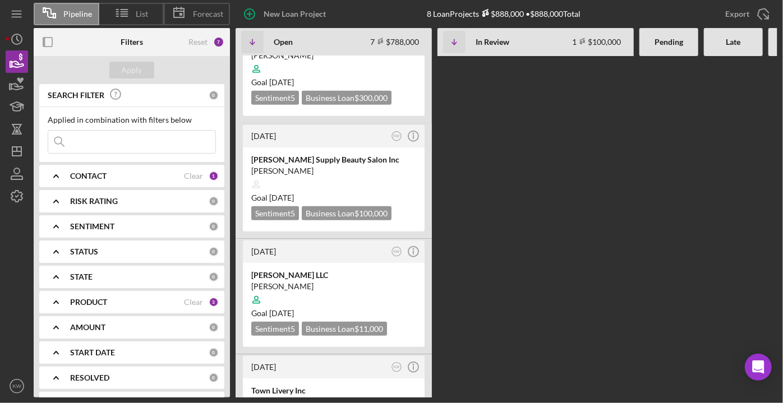
scroll to position [474, 0]
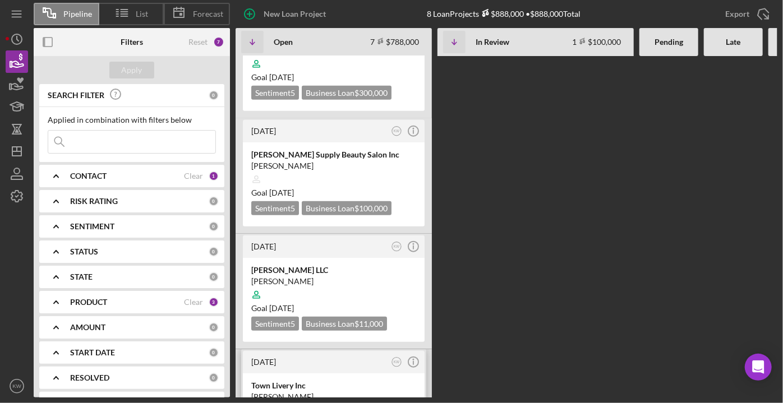
click at [330, 380] on div "Town Livery Inc" at bounding box center [333, 385] width 165 height 11
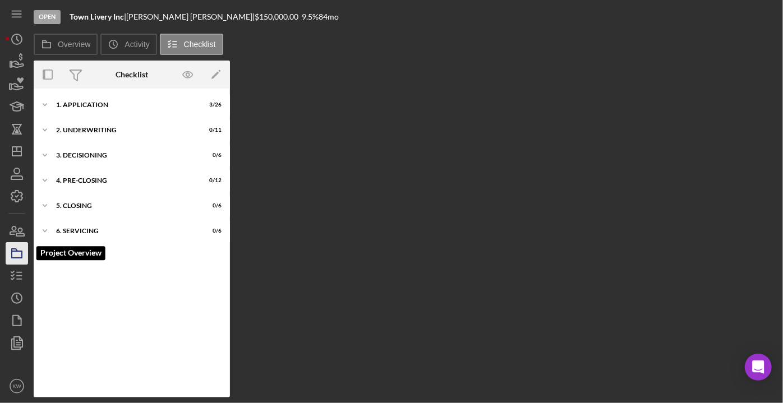
click at [16, 248] on icon "button" at bounding box center [17, 253] width 28 height 28
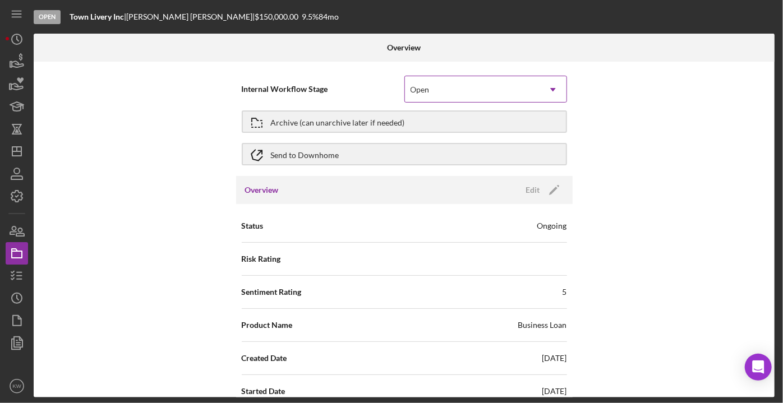
click at [557, 89] on icon "Icon/Dropdown Arrow" at bounding box center [552, 89] width 27 height 27
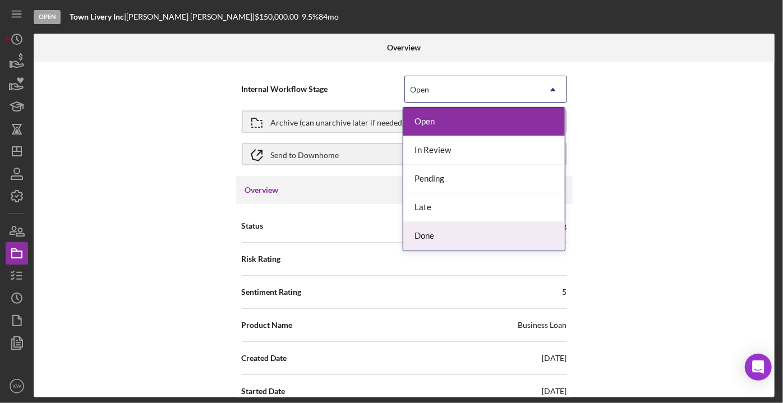
click at [417, 236] on div "Done" at bounding box center [483, 236] width 161 height 29
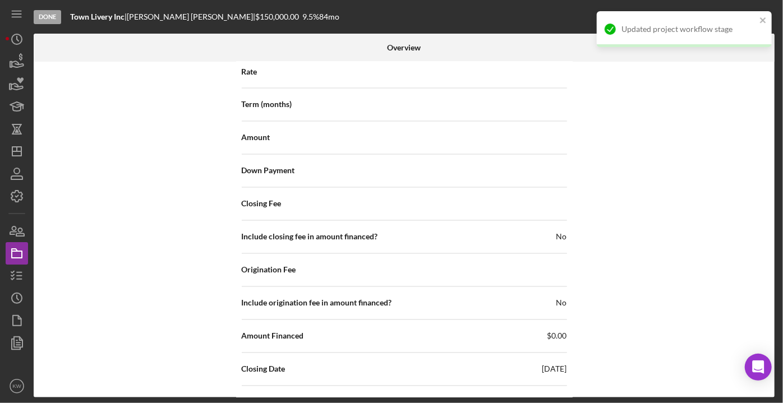
scroll to position [1196, 0]
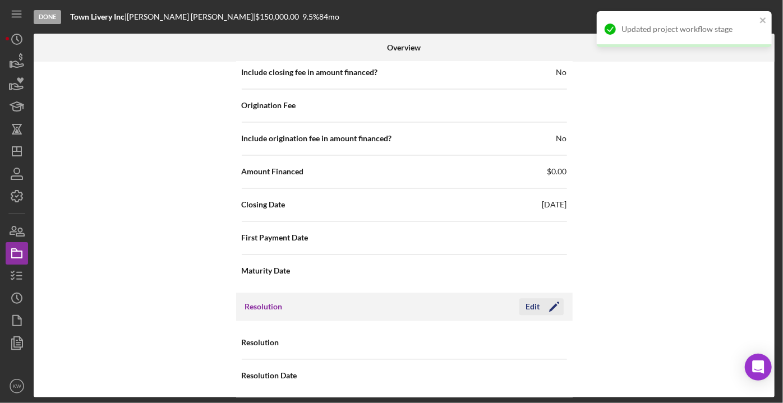
click at [556, 304] on icon "Icon/Edit" at bounding box center [554, 307] width 28 height 28
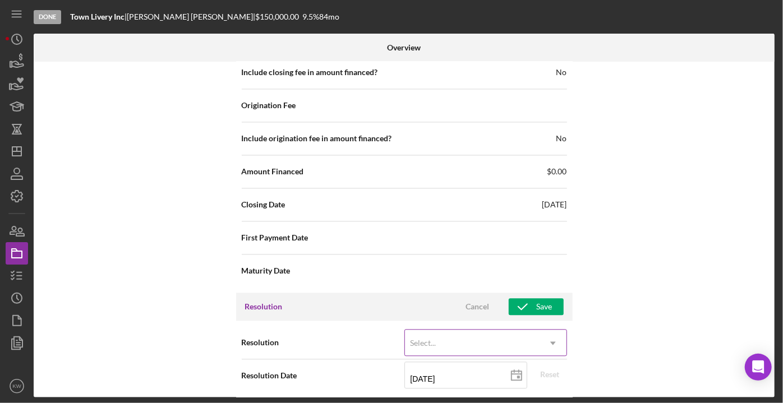
click at [471, 330] on div "Select..." at bounding box center [472, 343] width 135 height 26
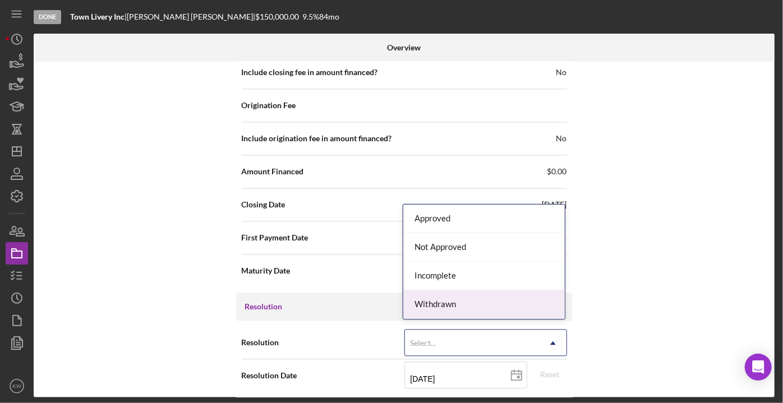
click at [458, 301] on div "Withdrawn" at bounding box center [483, 304] width 161 height 29
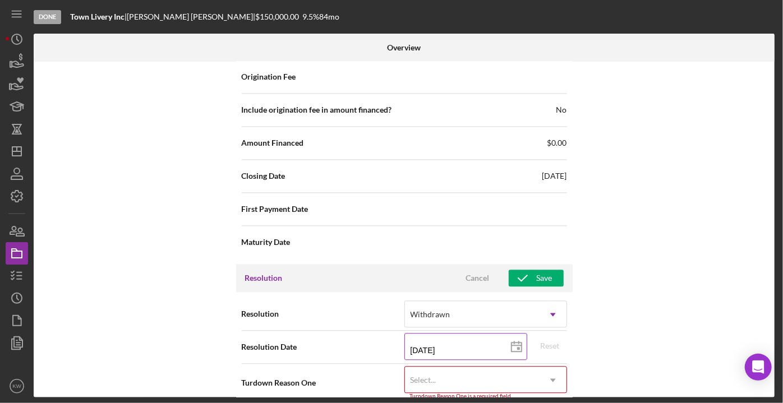
scroll to position [1268, 0]
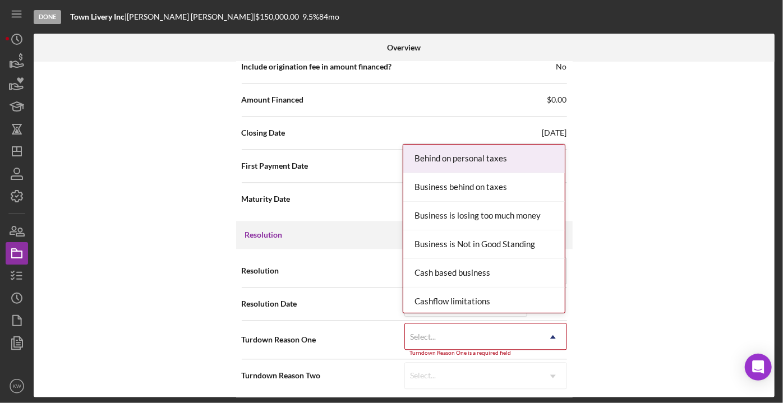
click at [469, 327] on div "Select..." at bounding box center [472, 337] width 135 height 26
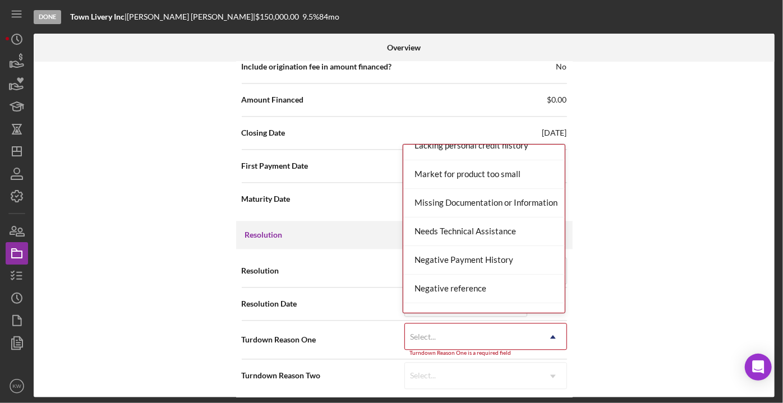
scroll to position [583, 0]
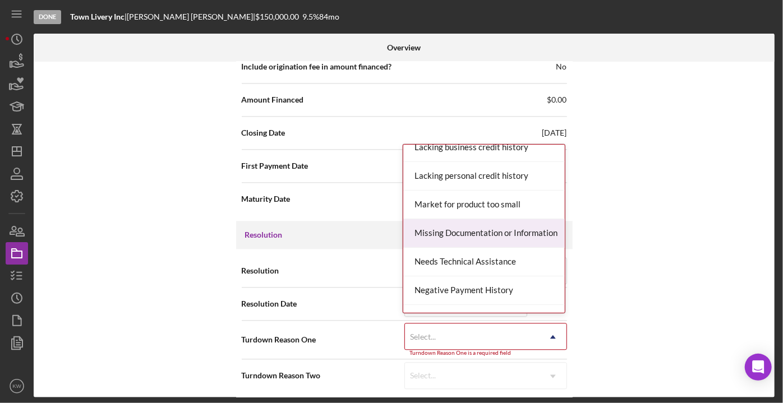
click at [477, 233] on div "Missing Documentation or Information" at bounding box center [483, 233] width 161 height 29
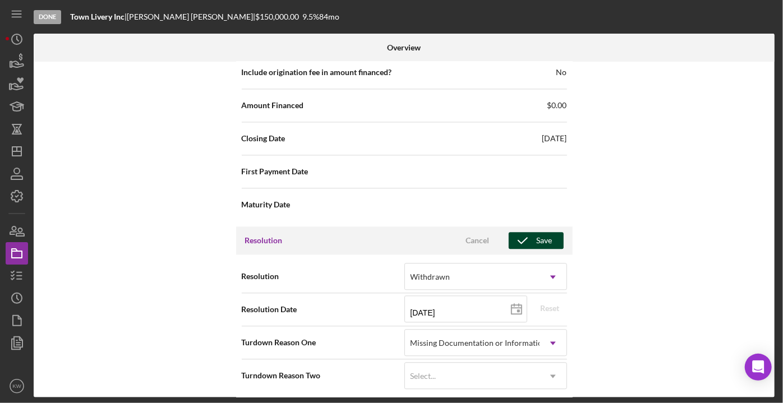
click at [541, 240] on div "Save" at bounding box center [545, 240] width 16 height 17
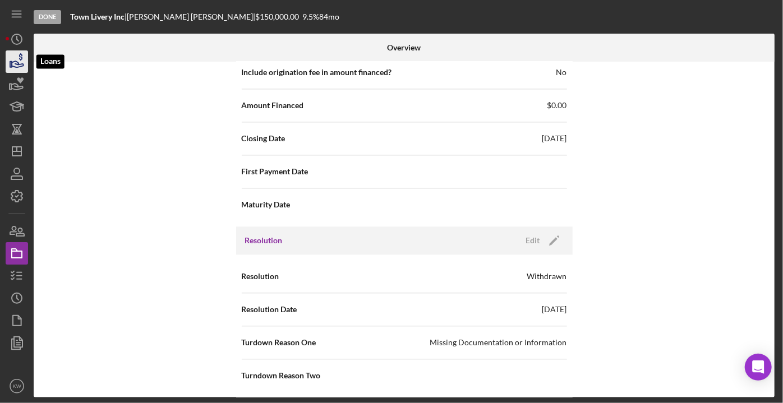
click at [13, 64] on icon "button" at bounding box center [17, 62] width 28 height 28
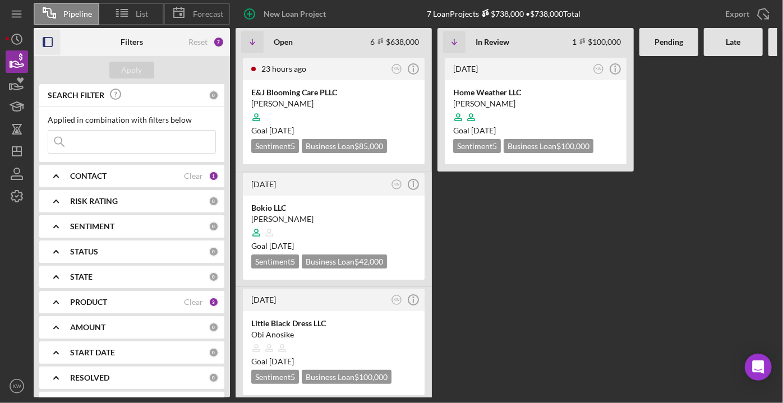
click at [49, 43] on icon "button" at bounding box center [47, 42] width 25 height 25
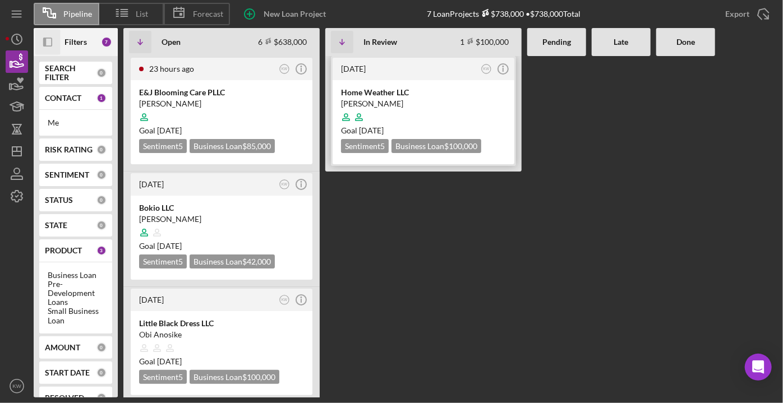
click at [387, 91] on div "Home Weather LLC" at bounding box center [423, 92] width 165 height 11
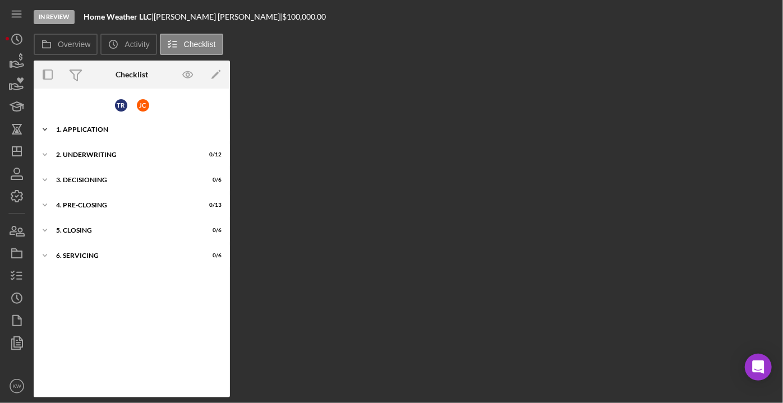
click at [49, 128] on icon "Icon/Expander" at bounding box center [45, 129] width 22 height 22
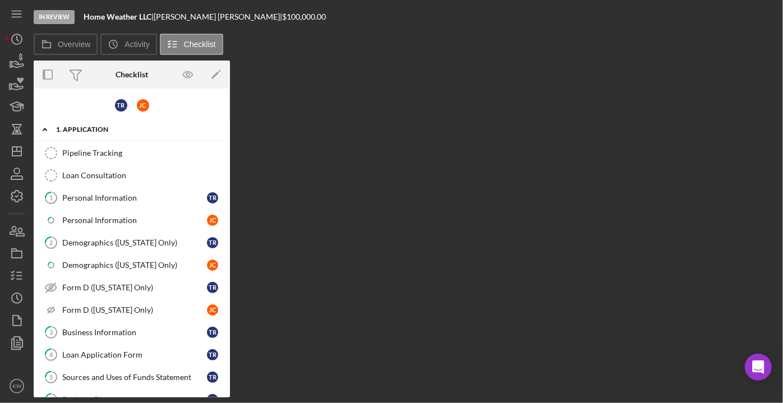
click at [49, 128] on icon "Icon/Expander" at bounding box center [45, 129] width 22 height 22
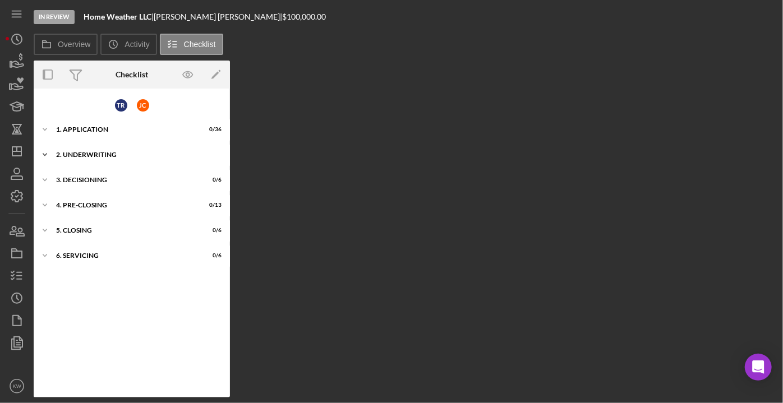
click at [49, 156] on icon "Icon/Expander" at bounding box center [45, 155] width 22 height 22
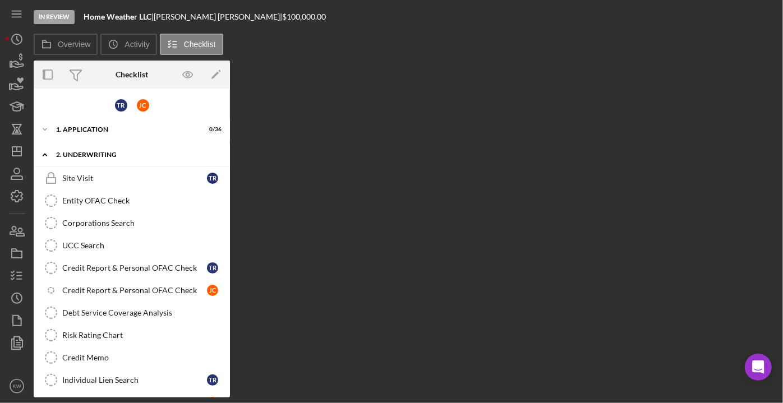
click at [46, 156] on icon "Icon/Expander" at bounding box center [45, 155] width 22 height 22
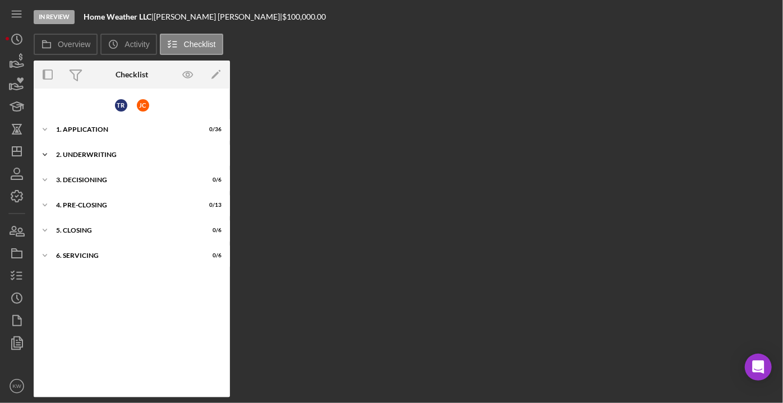
click at [95, 158] on div "Icon/Expander 2. Underwriting 0 / 12" at bounding box center [132, 155] width 196 height 22
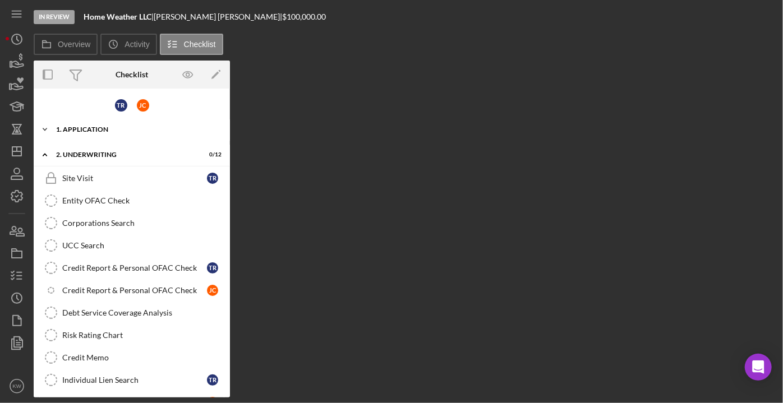
click at [100, 131] on div "1. Application" at bounding box center [136, 129] width 160 height 7
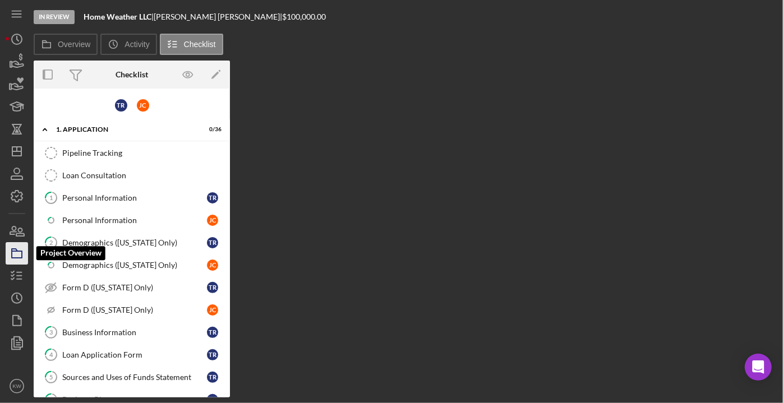
click at [15, 260] on icon "button" at bounding box center [17, 253] width 28 height 28
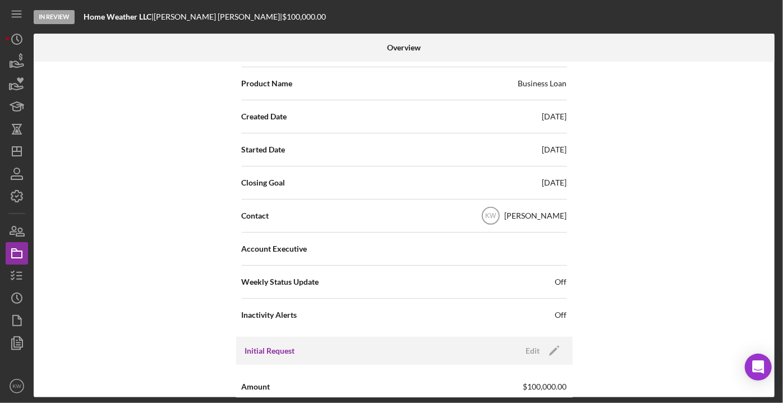
scroll to position [50, 0]
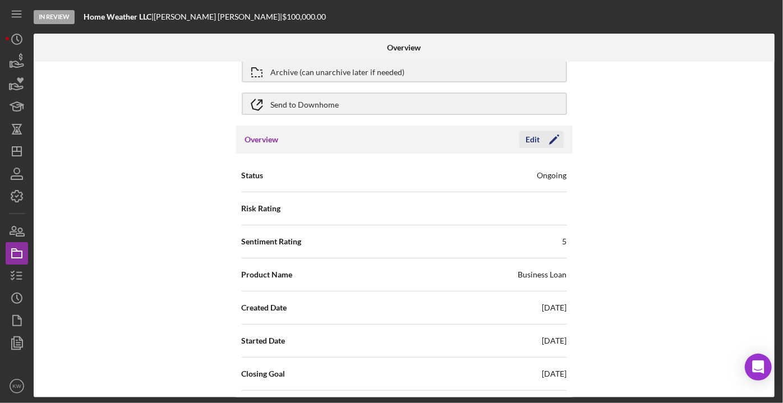
click at [544, 140] on icon "Icon/Edit" at bounding box center [554, 140] width 28 height 28
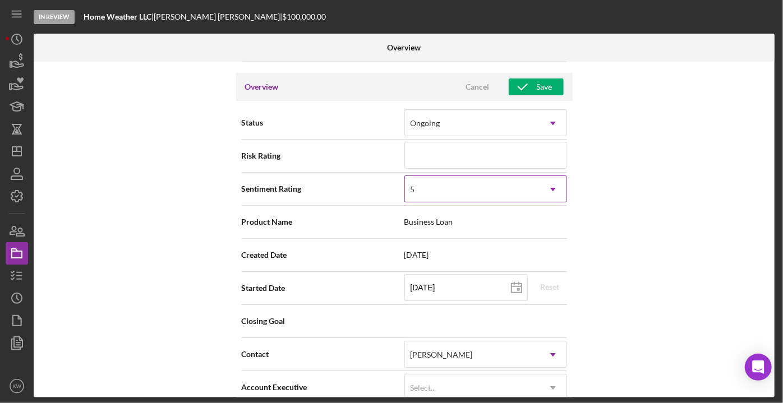
scroll to position [101, 0]
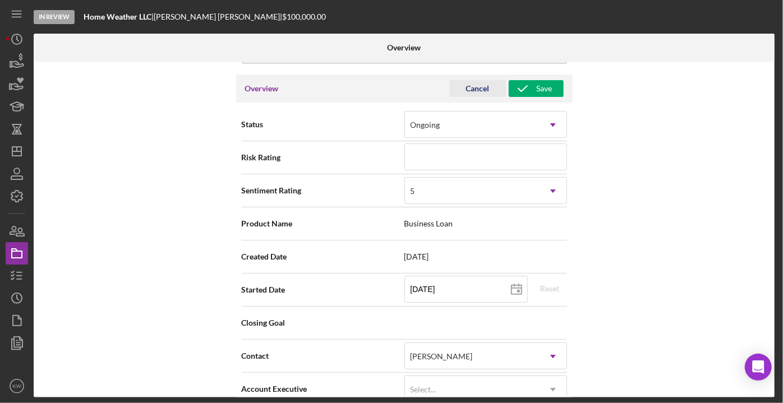
click at [485, 84] on div "Cancel" at bounding box center [478, 88] width 24 height 17
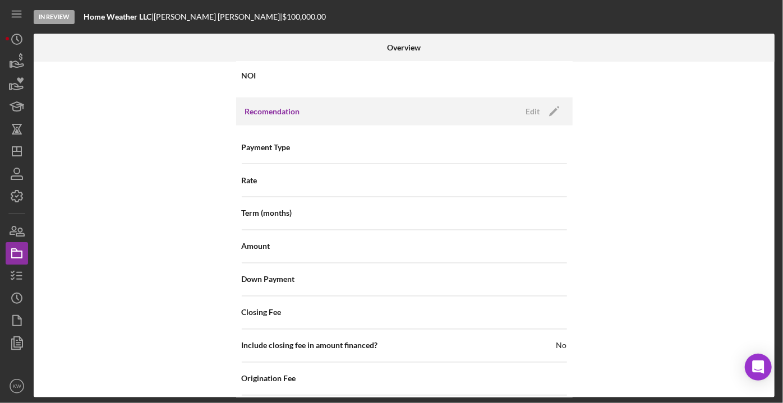
scroll to position [917, 0]
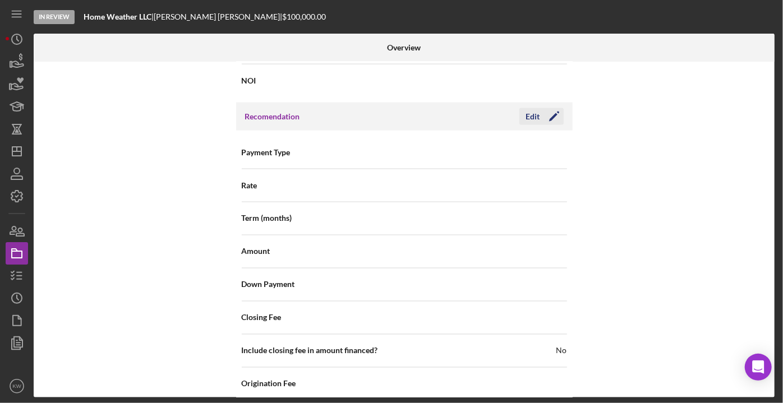
click at [555, 119] on icon "Icon/Edit" at bounding box center [554, 117] width 28 height 28
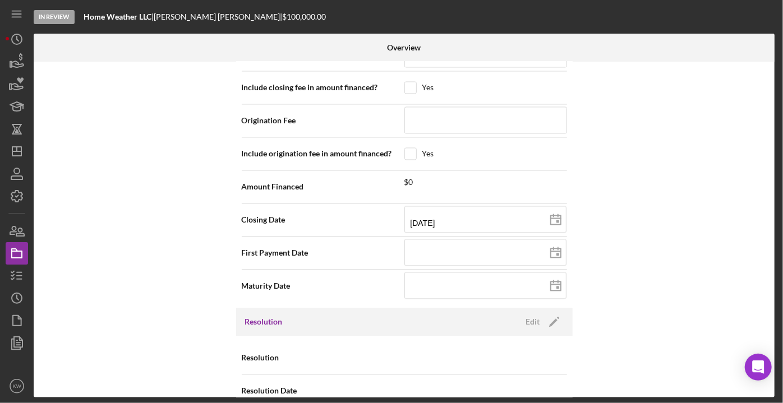
scroll to position [1196, 0]
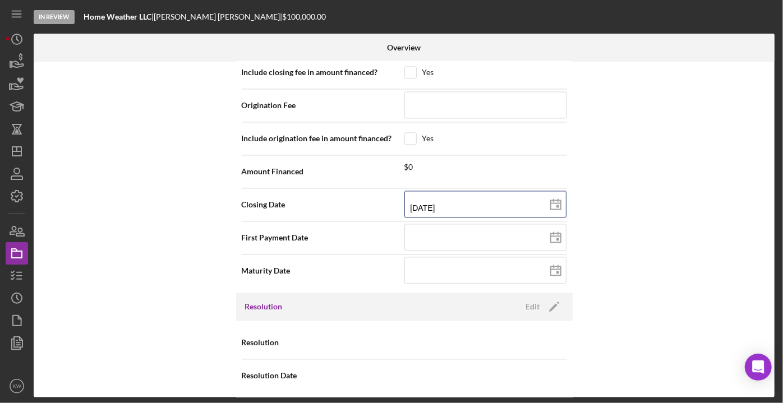
drag, startPoint x: 387, startPoint y: 205, endPoint x: 366, endPoint y: 205, distance: 20.7
click at [366, 205] on div "Closing Date [DATE] [DATE] Invalid date format. Expected mm/dd/yyyy" at bounding box center [404, 205] width 325 height 28
type input "0m/dd/yyyy"
type input "09/dd/yyyy"
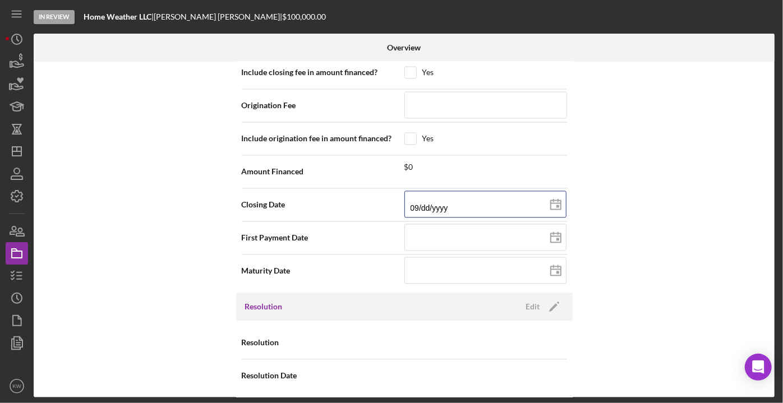
type input "09/3d/yyyy"
type input "09/30/yyyy"
type input "09/30/2yyy"
type input "09/30/20yy"
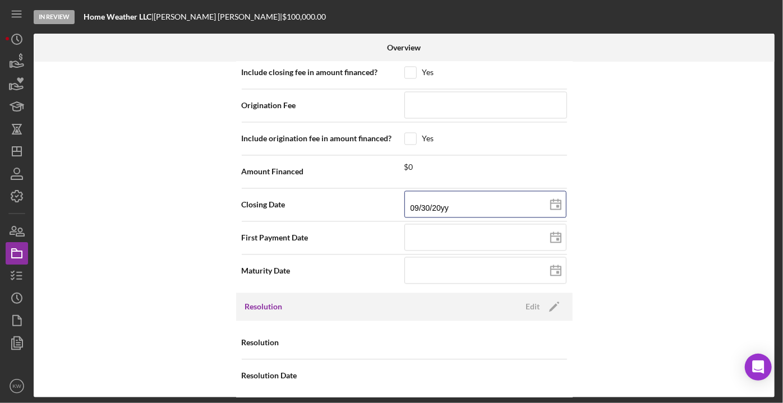
type input "09/30/202y"
type input "[DATE]"
click at [659, 145] on div "Internal Workflow Stage In Review Icon/Dropdown Arrow Archive (can unarchive la…" at bounding box center [404, 230] width 741 height 336
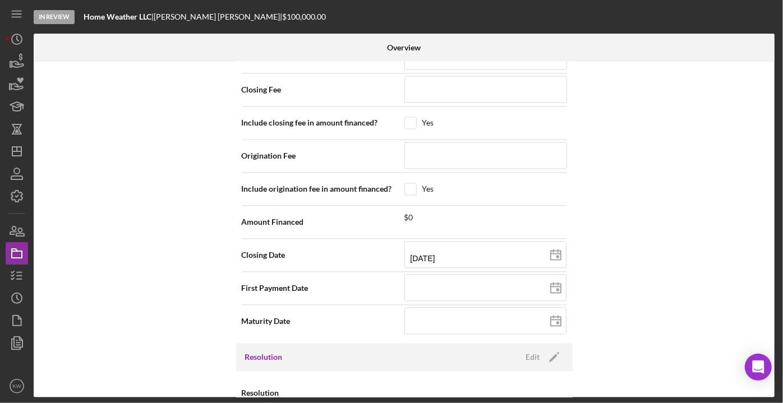
scroll to position [789, 0]
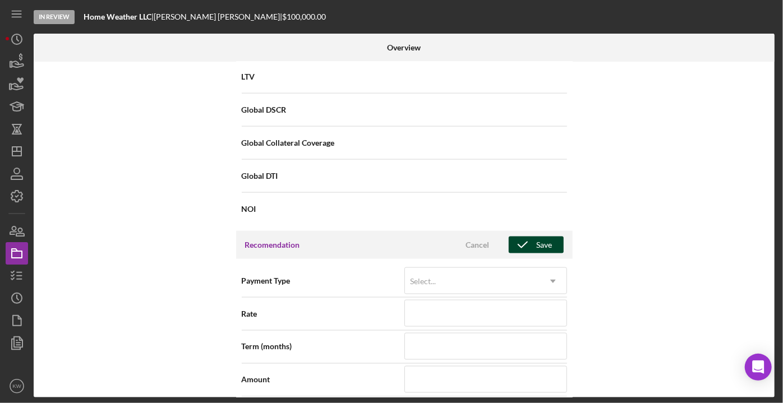
click at [560, 244] on button "Save" at bounding box center [536, 245] width 55 height 17
